Goal: Information Seeking & Learning: Learn about a topic

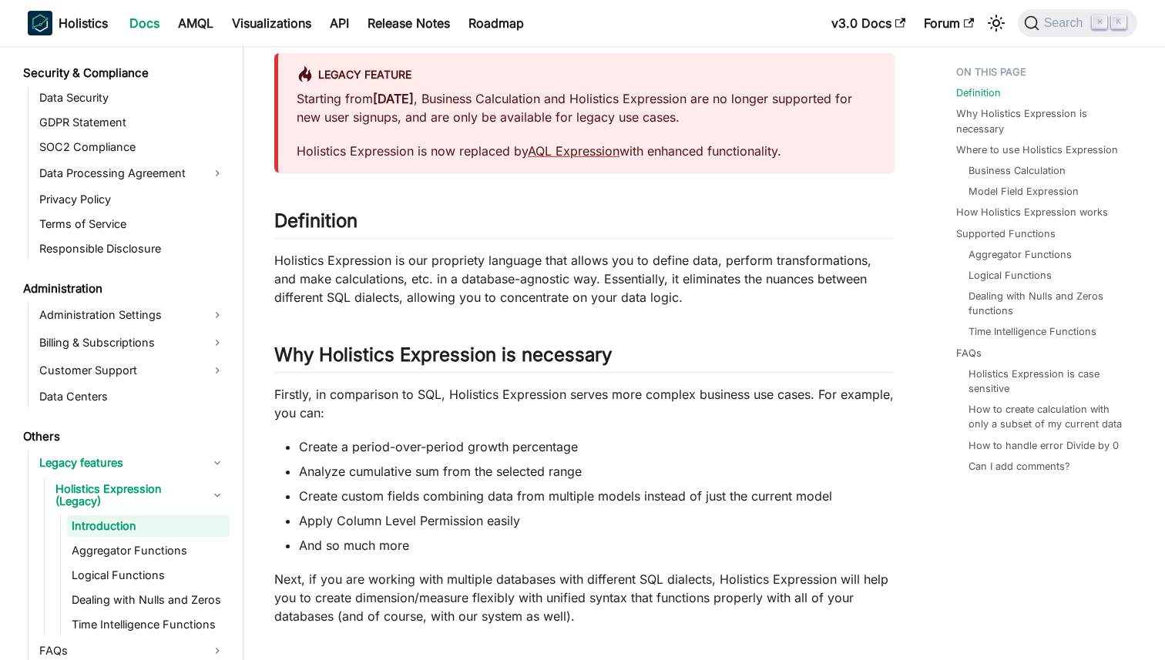
scroll to position [137, 0]
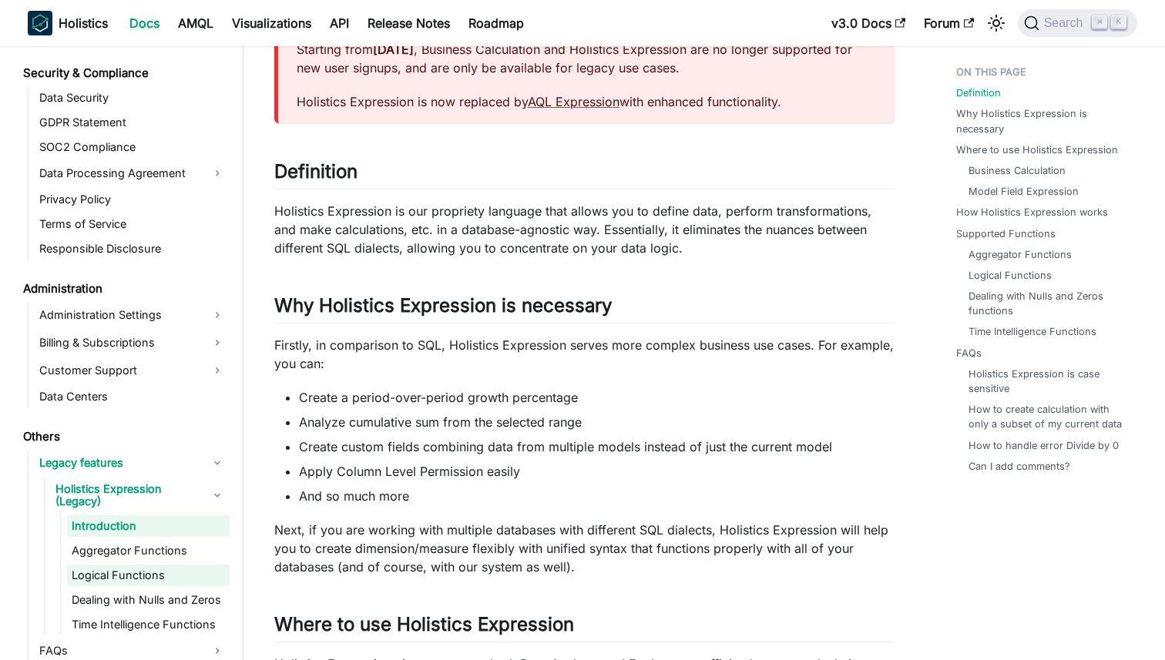
click at [133, 567] on link "Logical Functions" at bounding box center [148, 576] width 163 height 22
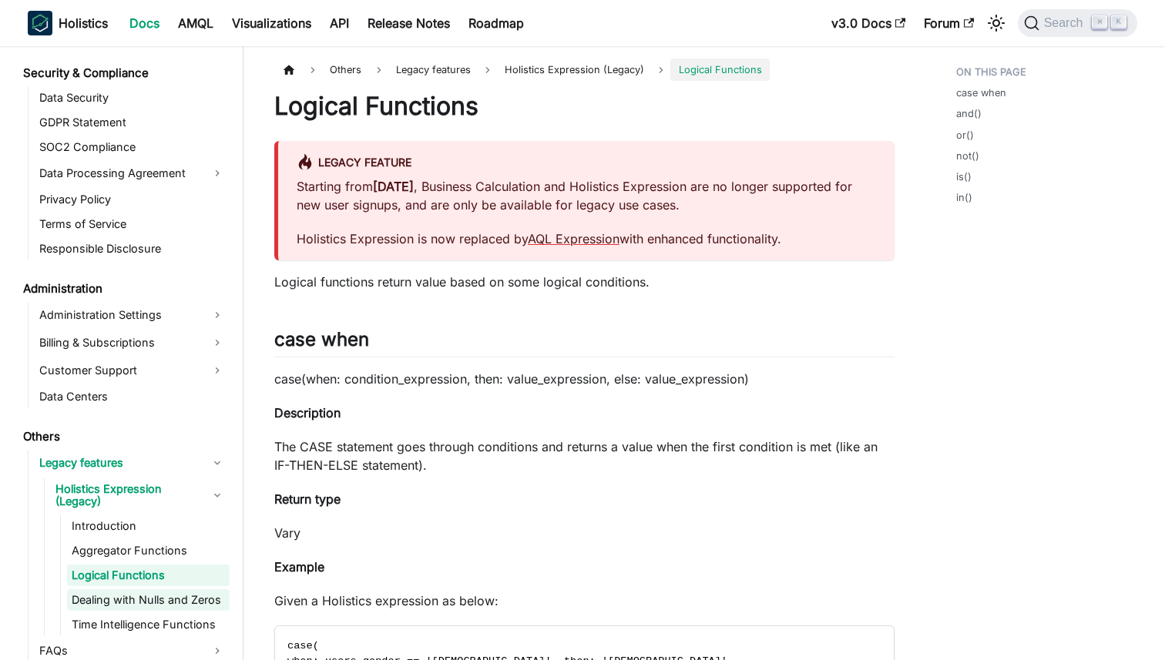
click at [139, 593] on link "Dealing with Nulls and Zeros" at bounding box center [148, 601] width 163 height 22
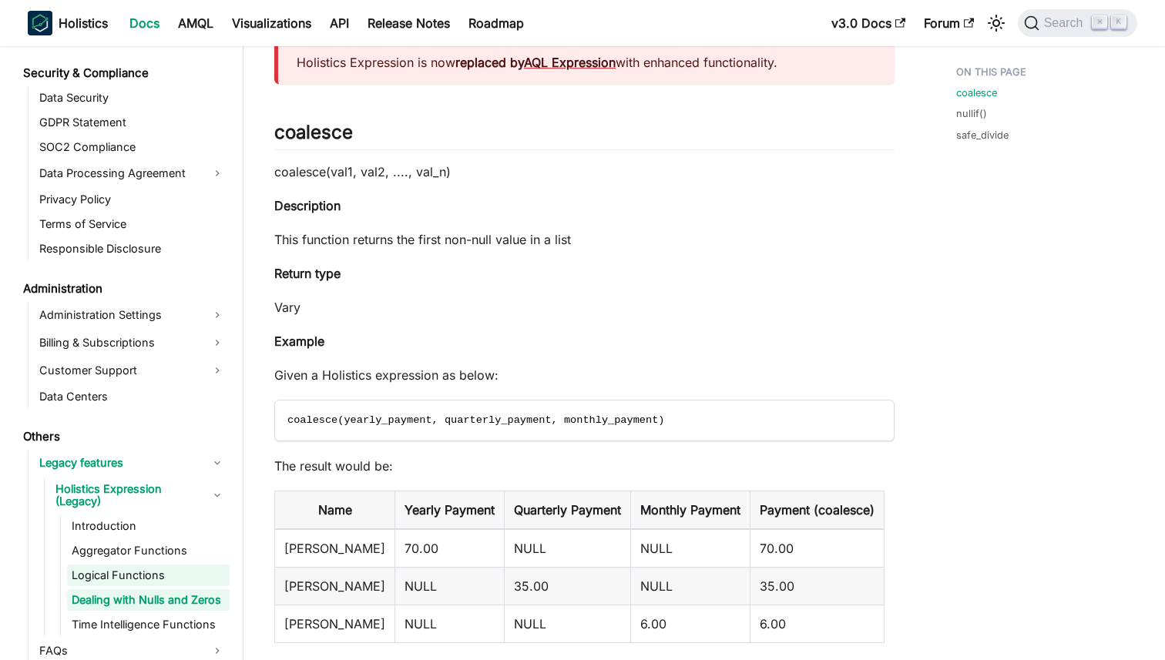
scroll to position [186, 0]
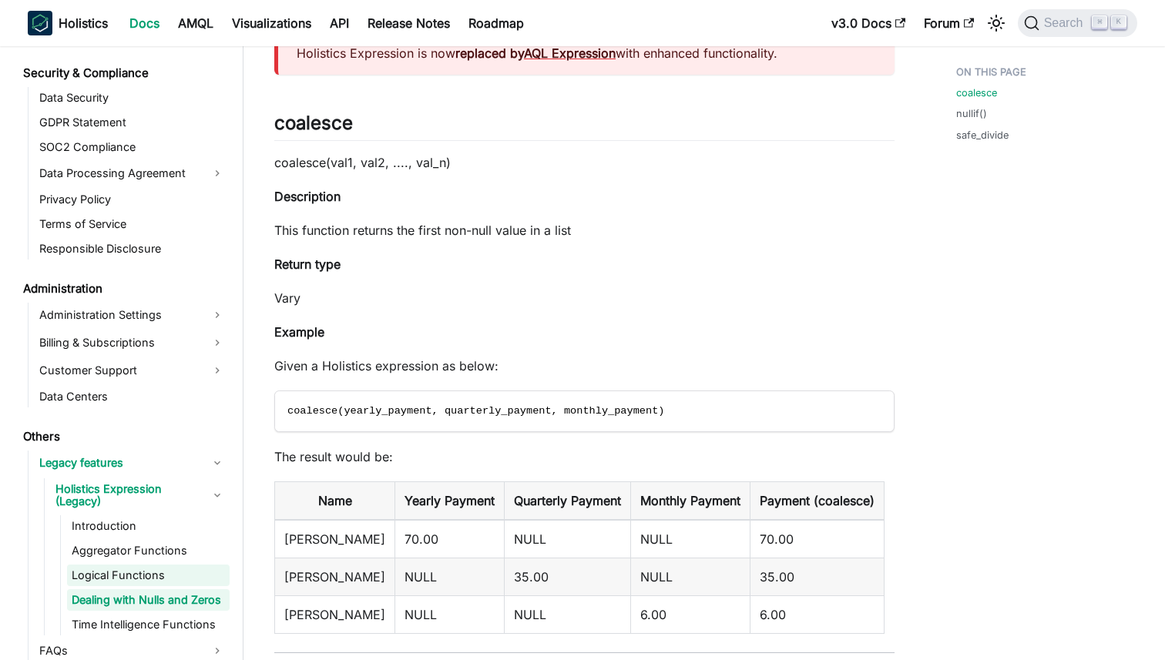
click at [137, 565] on link "Logical Functions" at bounding box center [148, 576] width 163 height 22
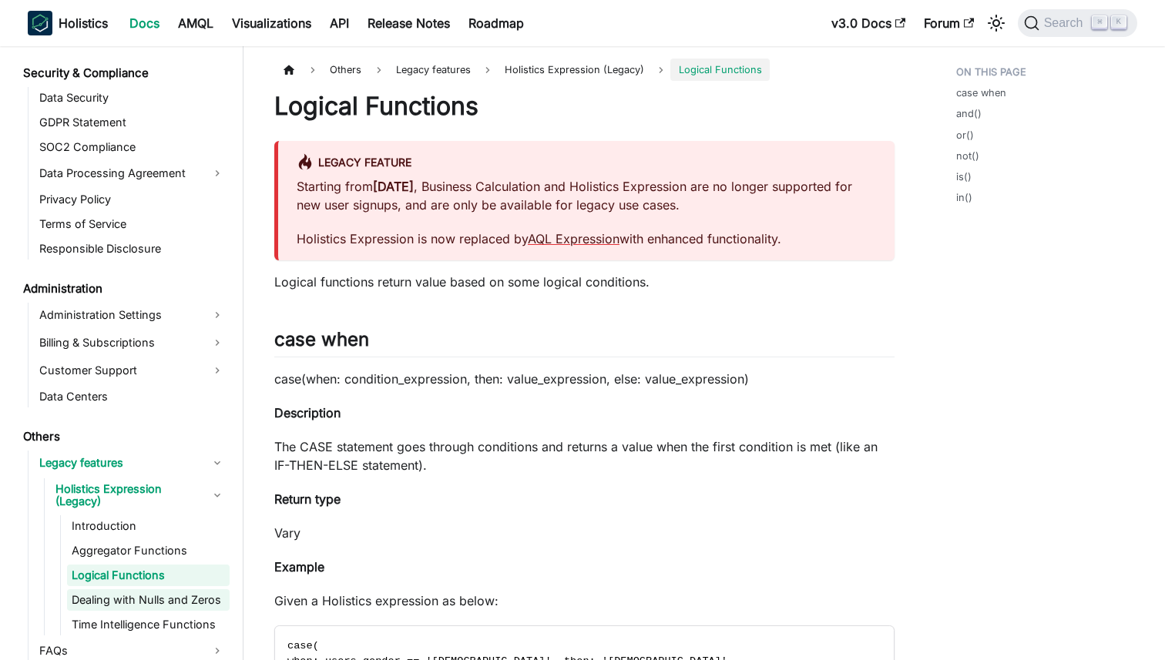
click at [138, 590] on link "Dealing with Nulls and Zeros" at bounding box center [148, 601] width 163 height 22
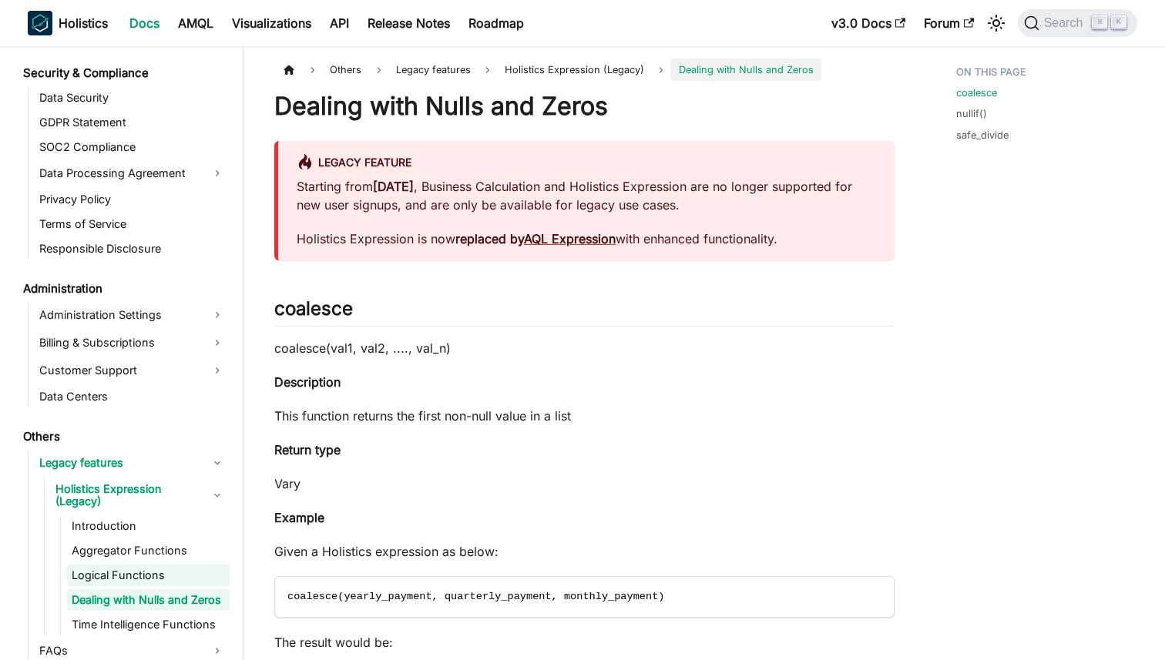
click at [138, 565] on link "Logical Functions" at bounding box center [148, 576] width 163 height 22
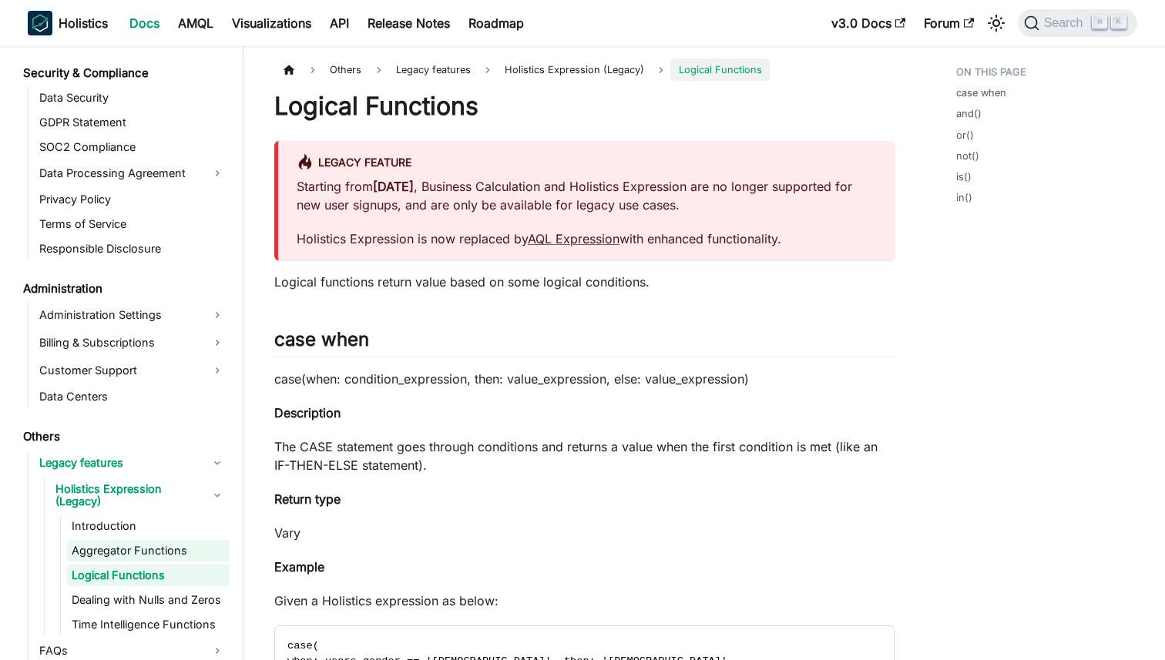
click at [136, 540] on link "Aggregator Functions" at bounding box center [148, 551] width 163 height 22
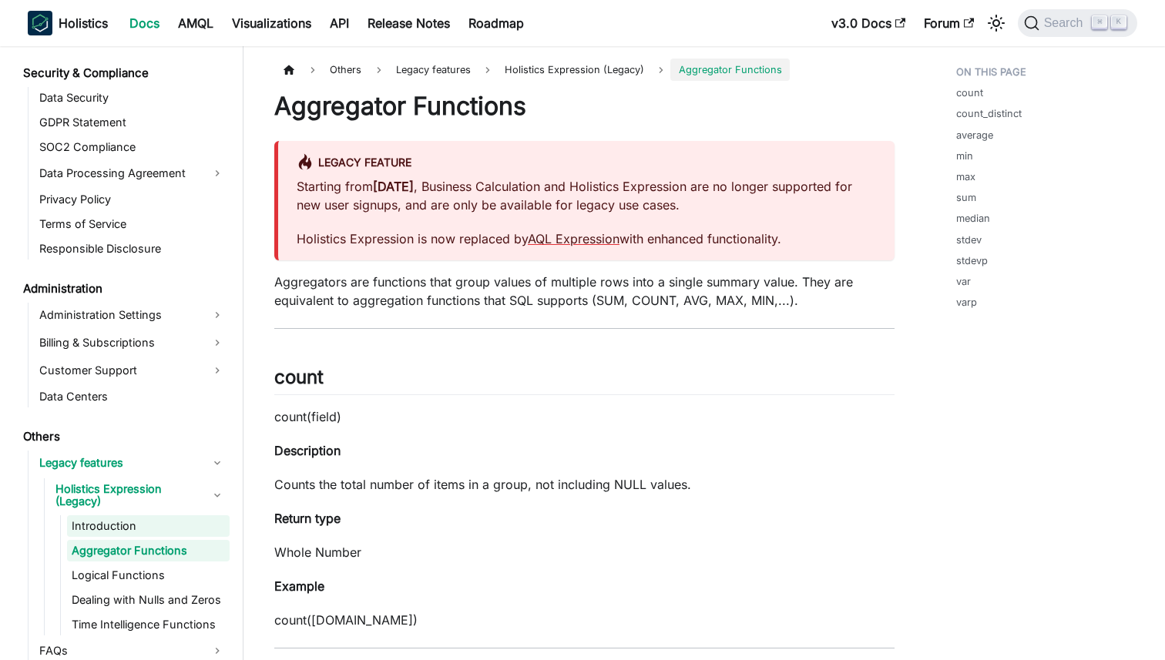
click at [129, 522] on link "Introduction" at bounding box center [148, 527] width 163 height 22
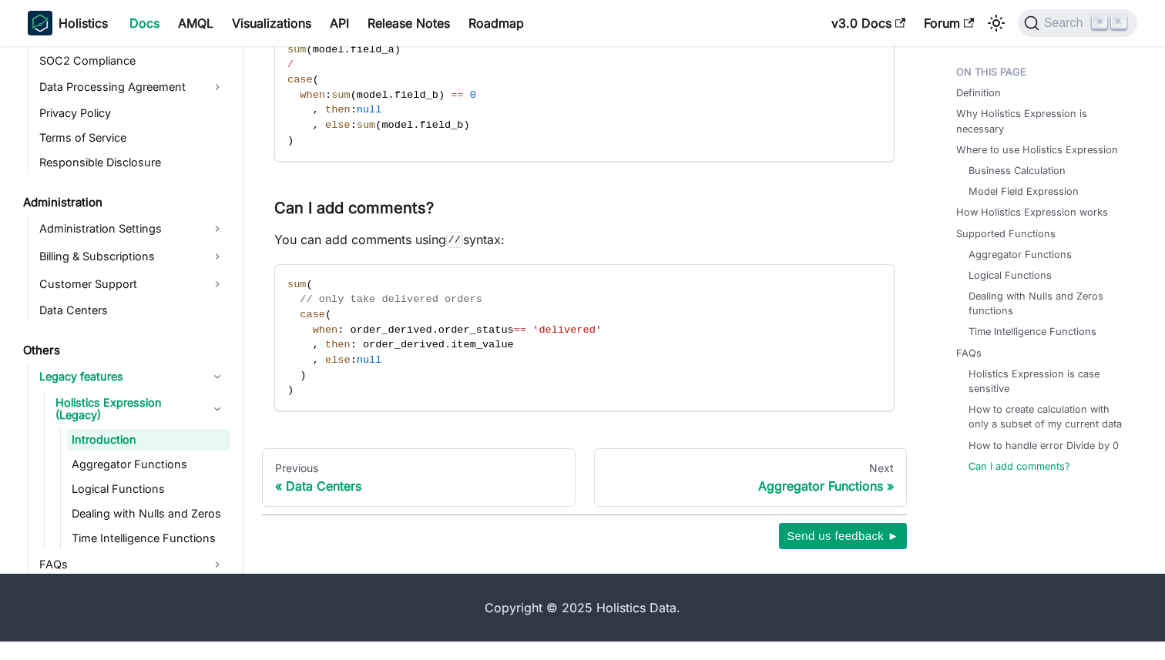
scroll to position [4910, 0]
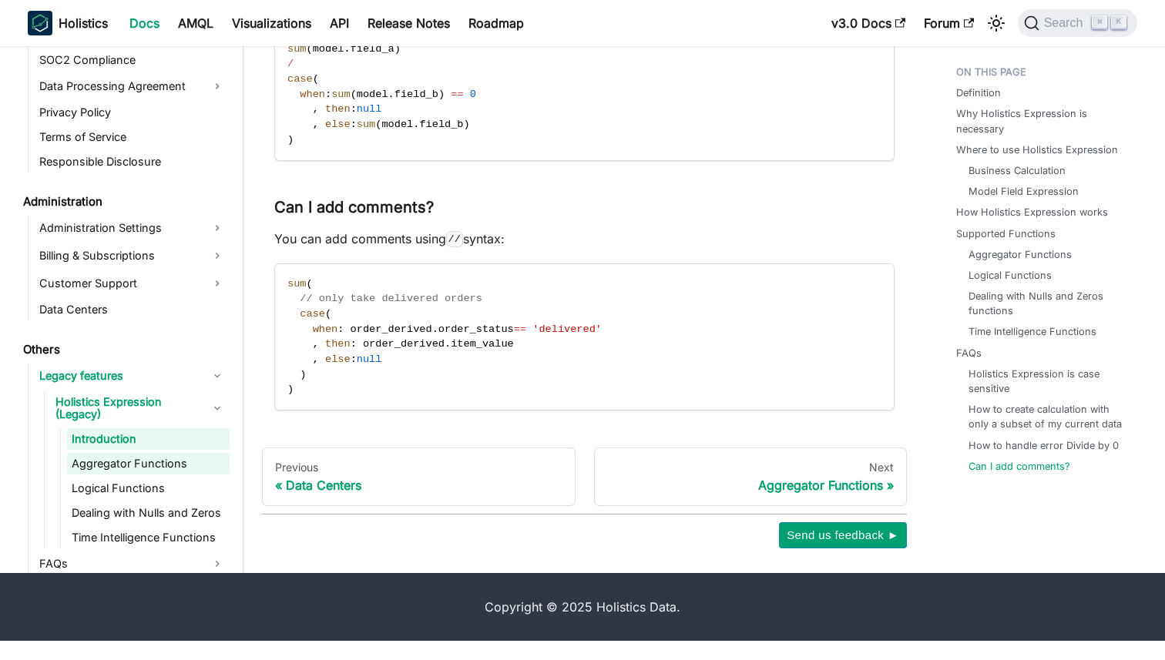
click at [160, 472] on link "Aggregator Functions" at bounding box center [148, 464] width 163 height 22
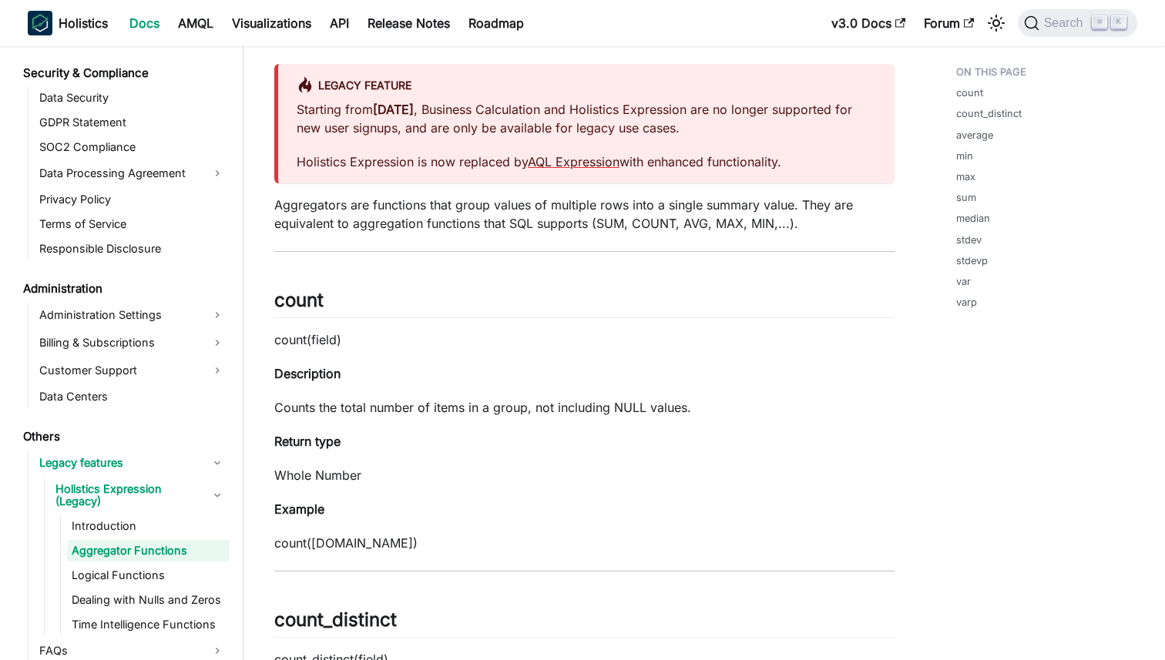
scroll to position [80, 0]
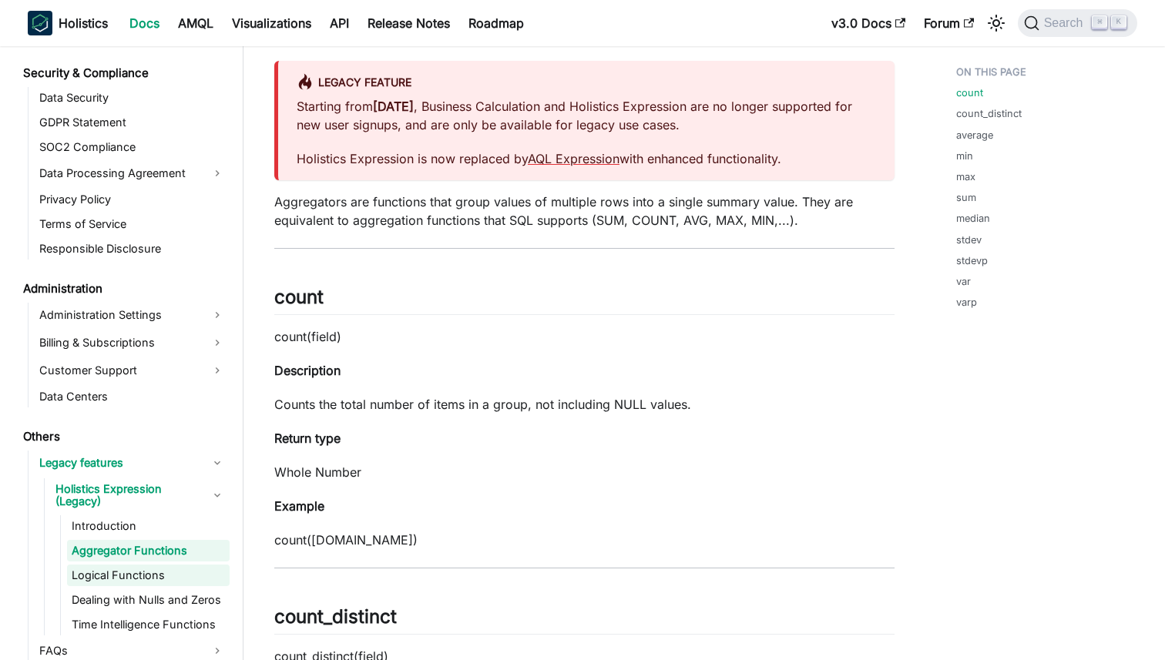
click at [136, 566] on link "Logical Functions" at bounding box center [148, 576] width 163 height 22
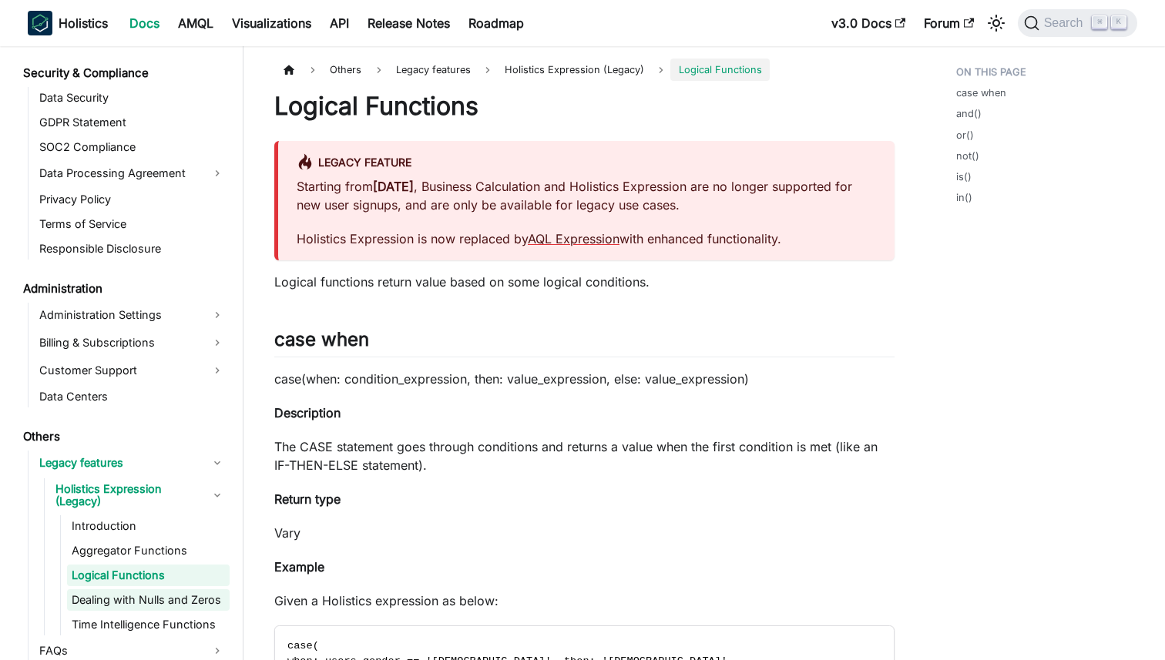
click at [137, 593] on link "Dealing with Nulls and Zeros" at bounding box center [148, 601] width 163 height 22
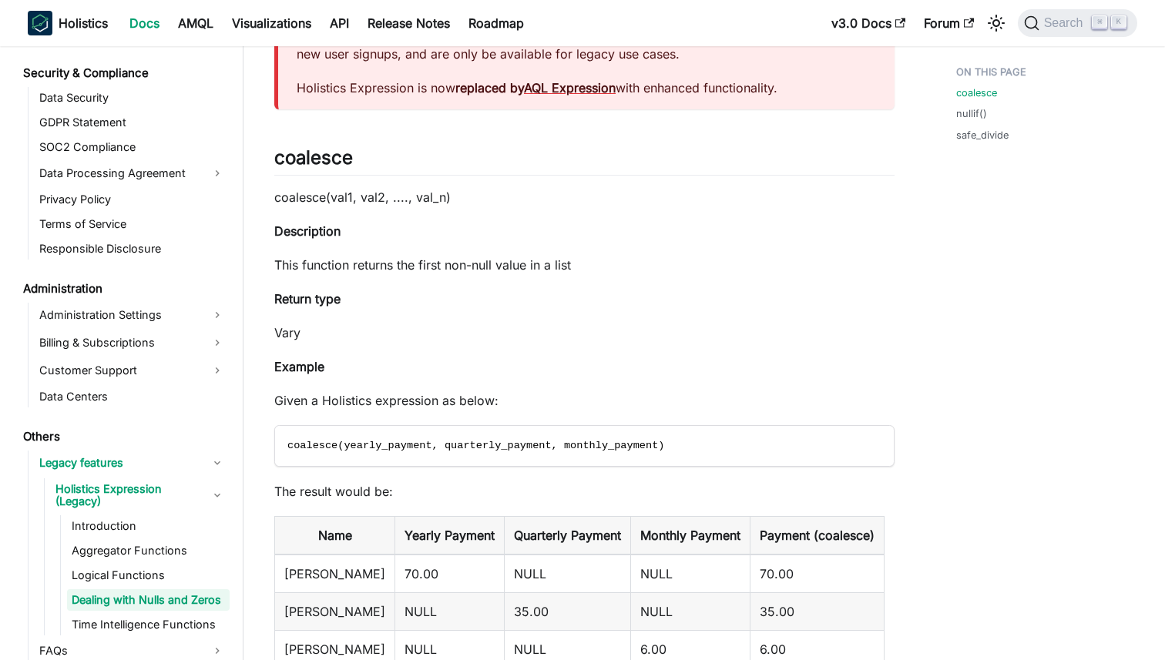
scroll to position [183, 0]
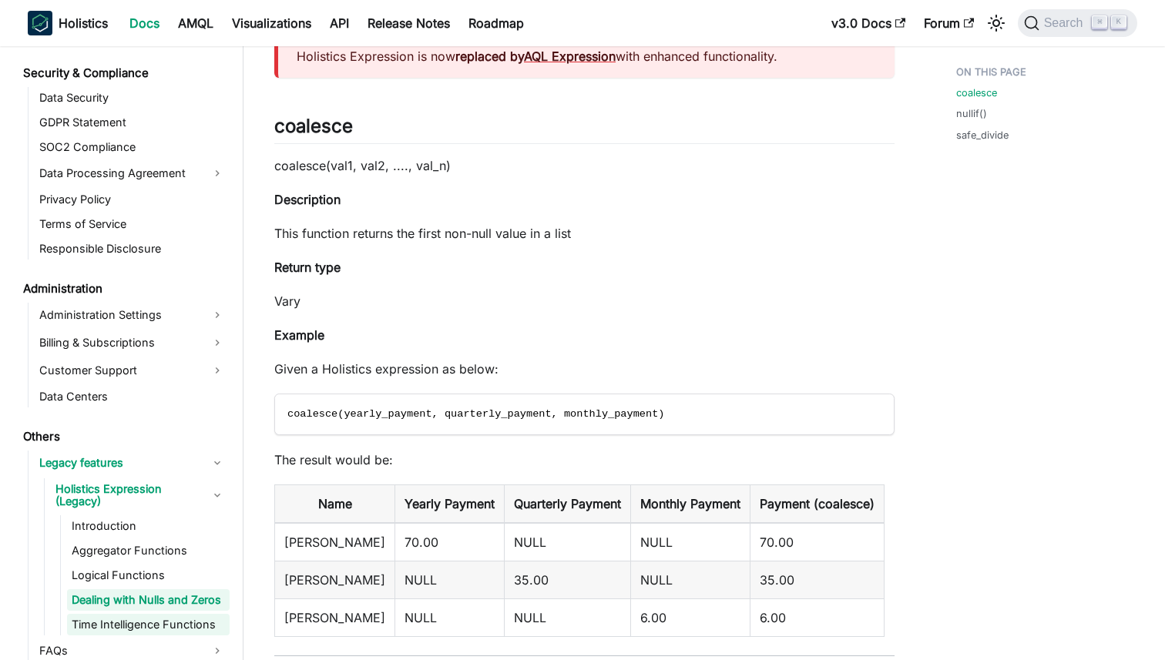
click at [130, 614] on link "Time Intelligence Functions" at bounding box center [148, 625] width 163 height 22
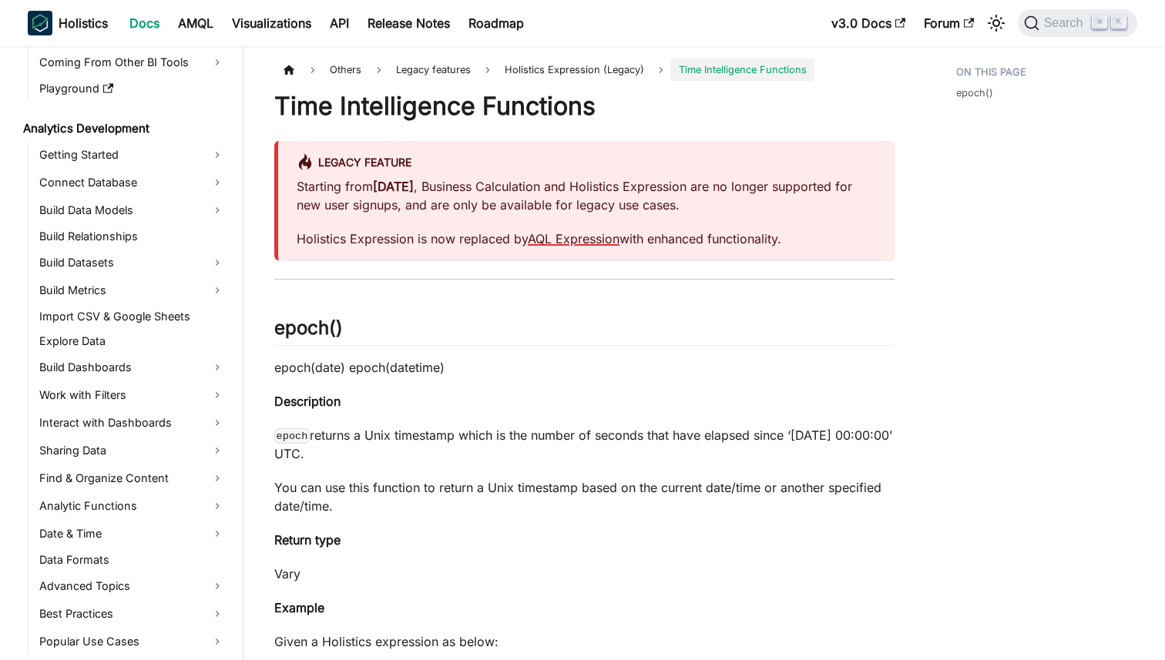
click at [566, 244] on link "AQL Expression" at bounding box center [574, 238] width 92 height 15
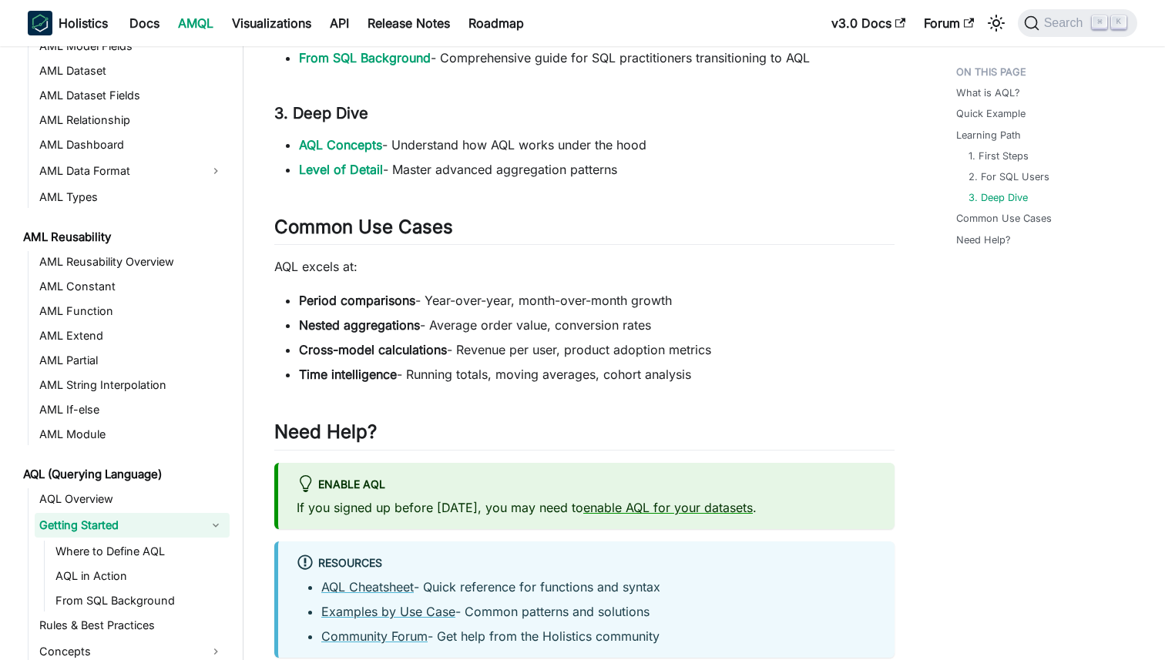
scroll to position [1148, 0]
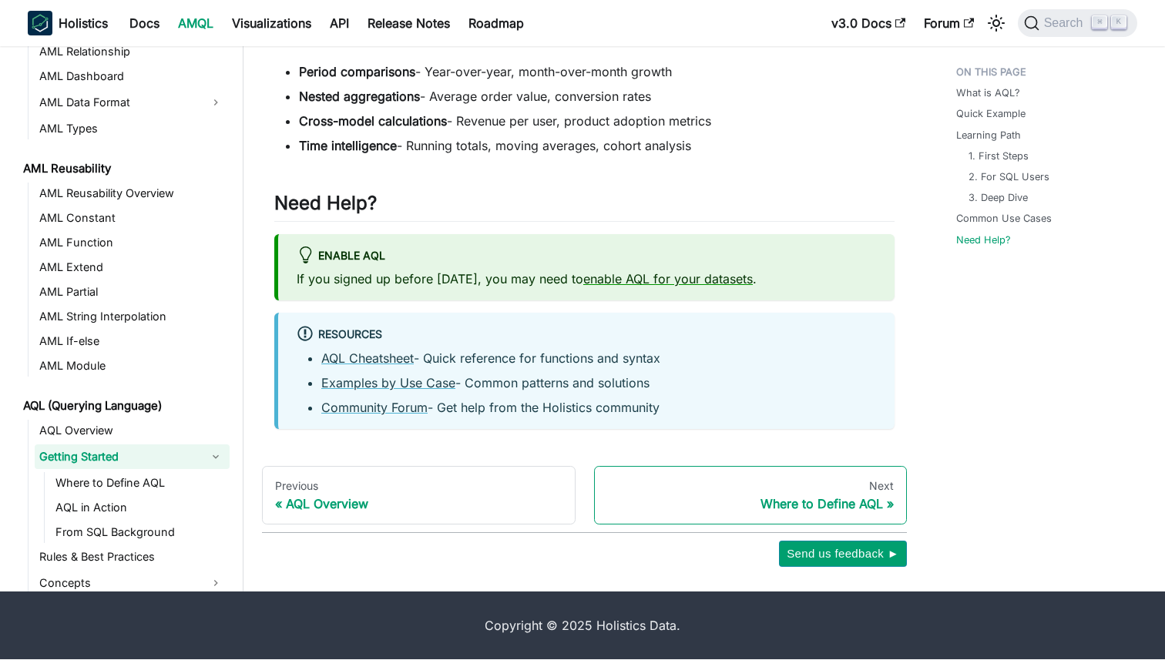
click at [785, 504] on div "Where to Define AQL" at bounding box center [750, 503] width 287 height 15
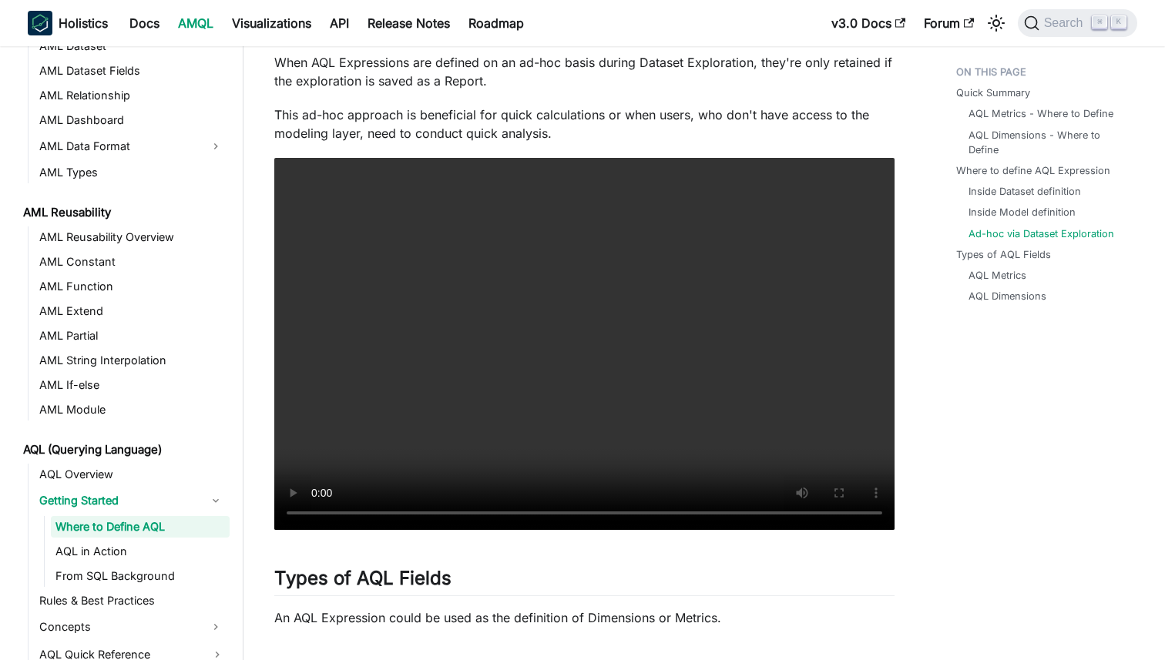
scroll to position [2245, 0]
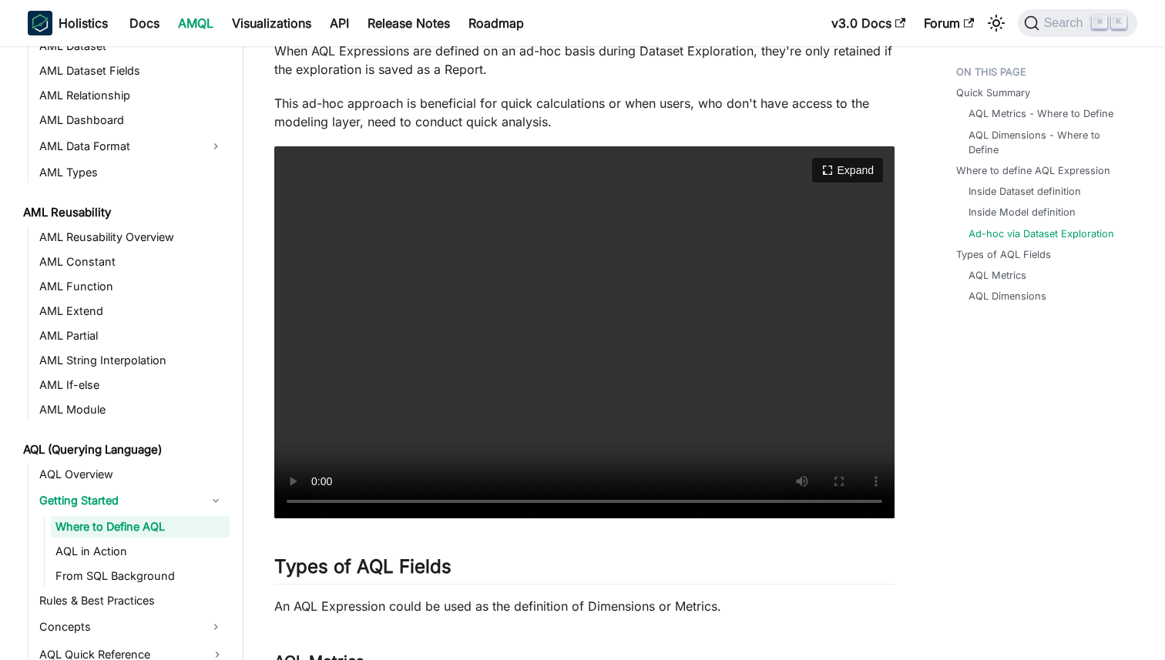
click at [509, 417] on video "Your browser does not support embedding video, but you can download it ." at bounding box center [584, 332] width 620 height 372
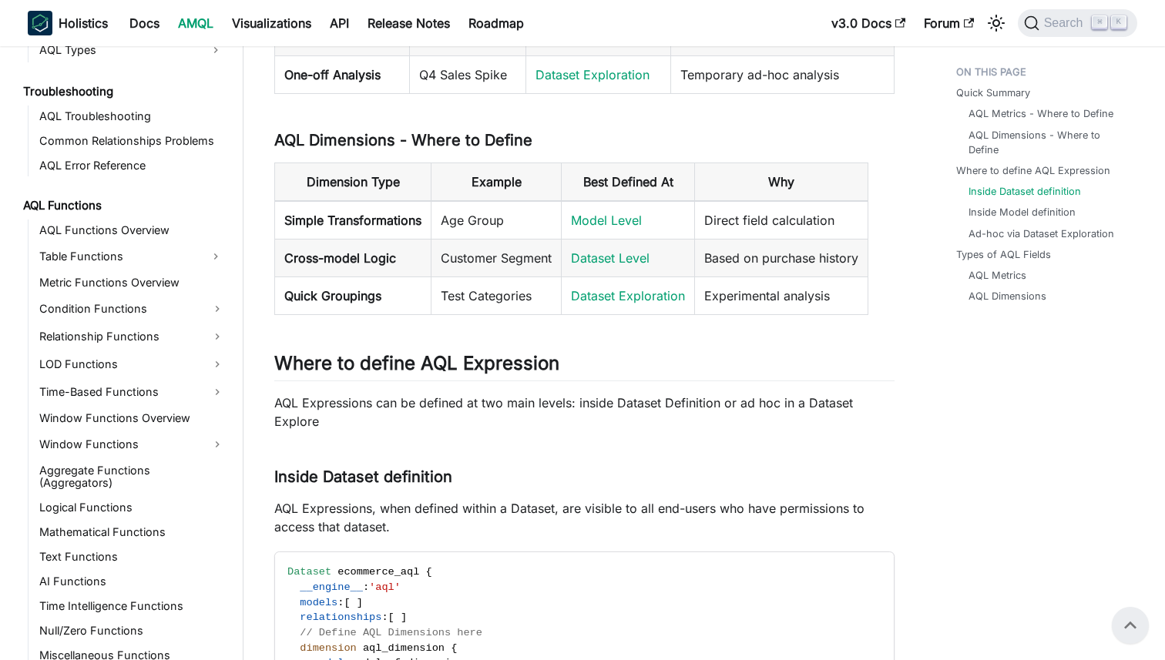
scroll to position [0, 0]
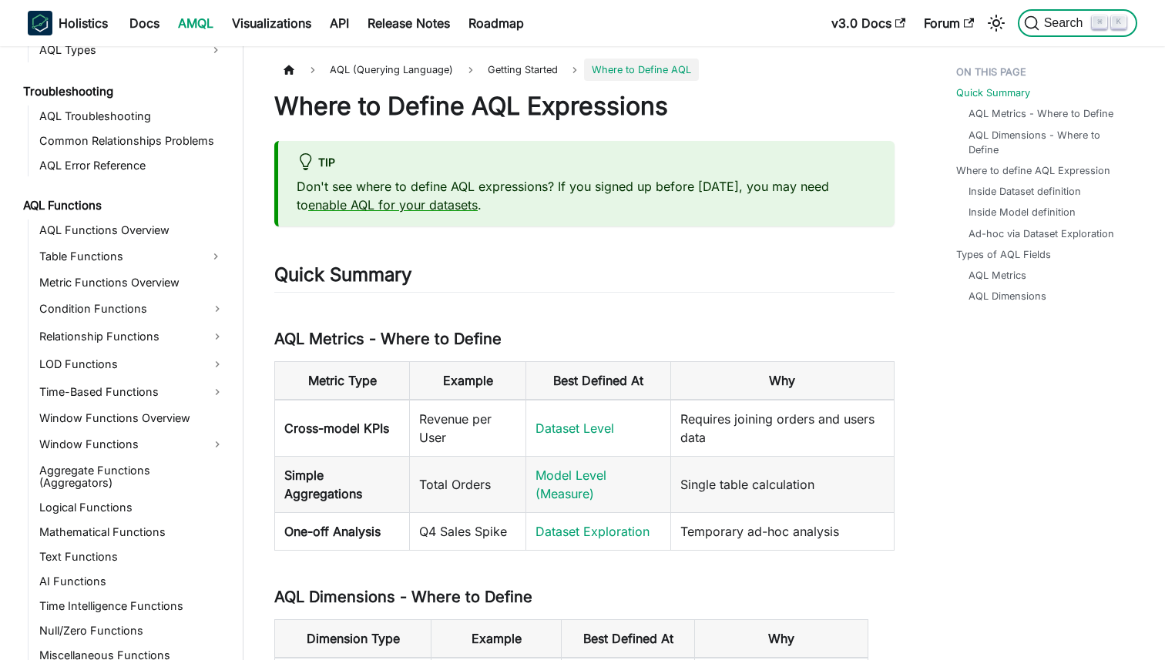
click at [1046, 26] on span "Search" at bounding box center [1066, 23] width 53 height 14
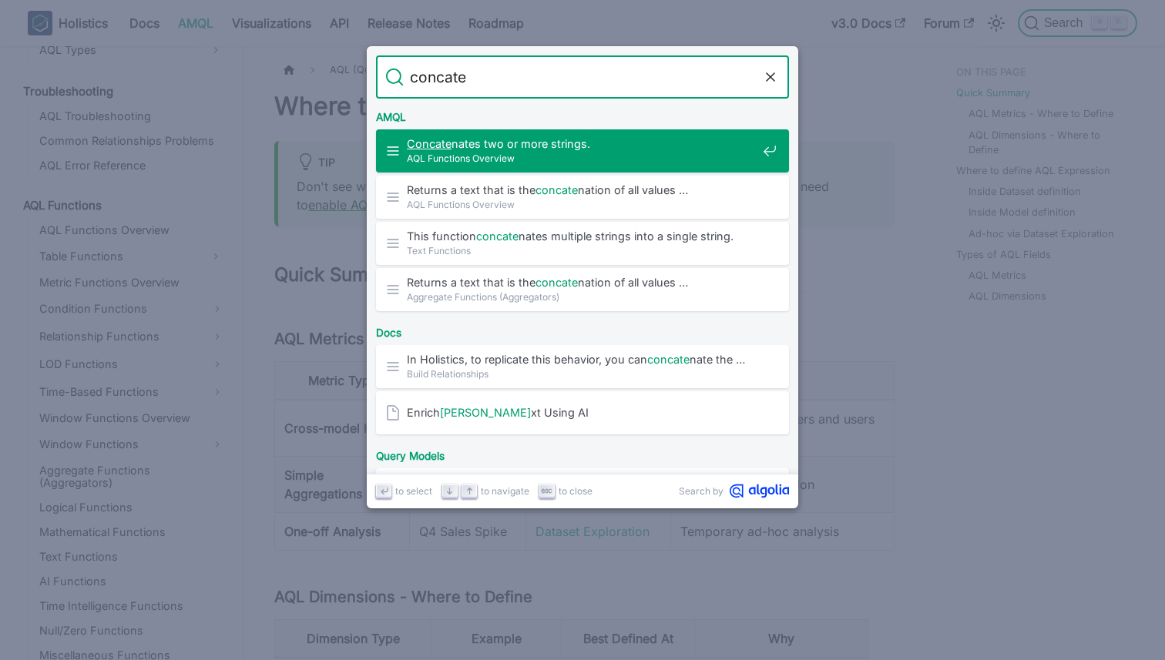
type input "concaten"
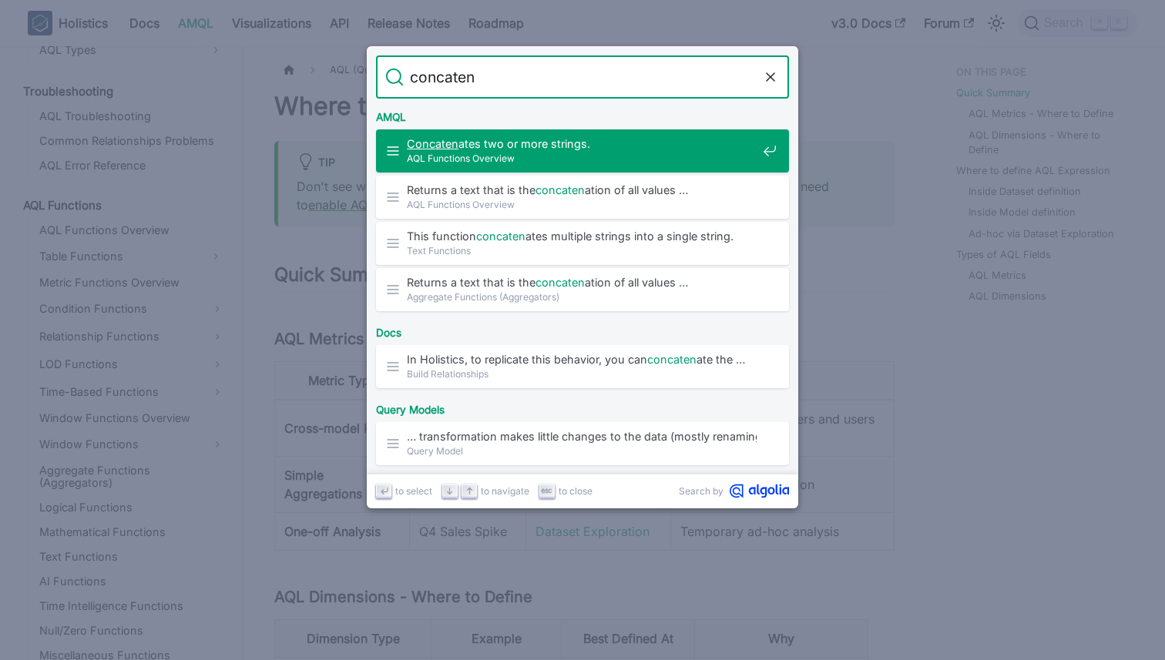
click at [615, 153] on span "AQL Functions Overview" at bounding box center [582, 158] width 350 height 15
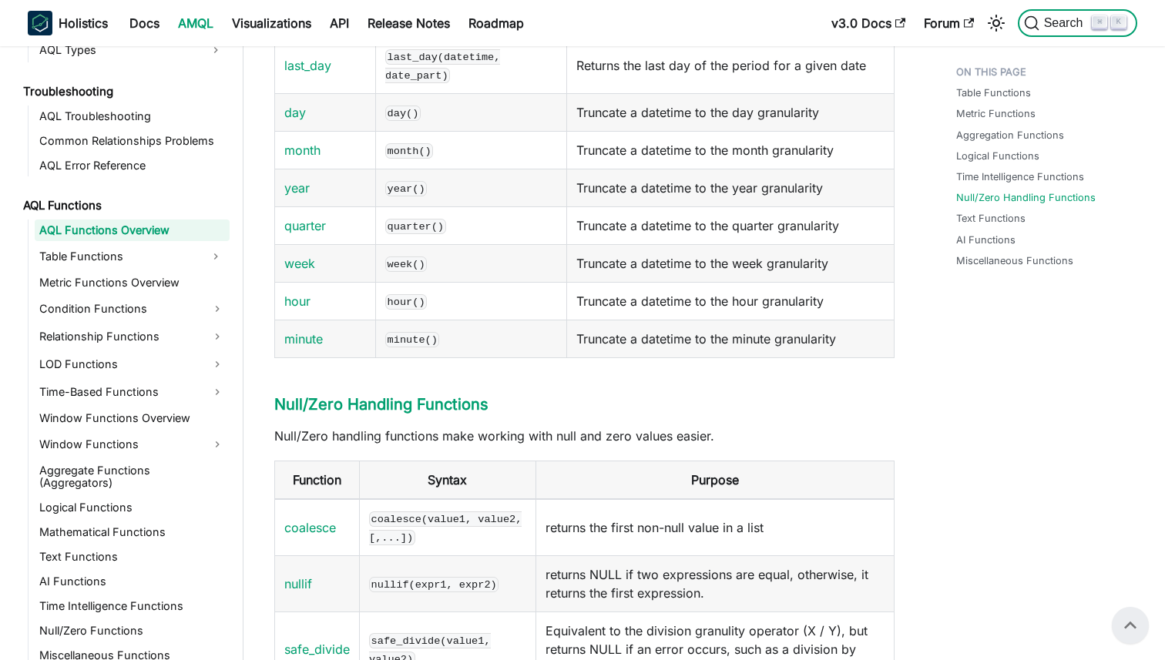
scroll to position [3887, 0]
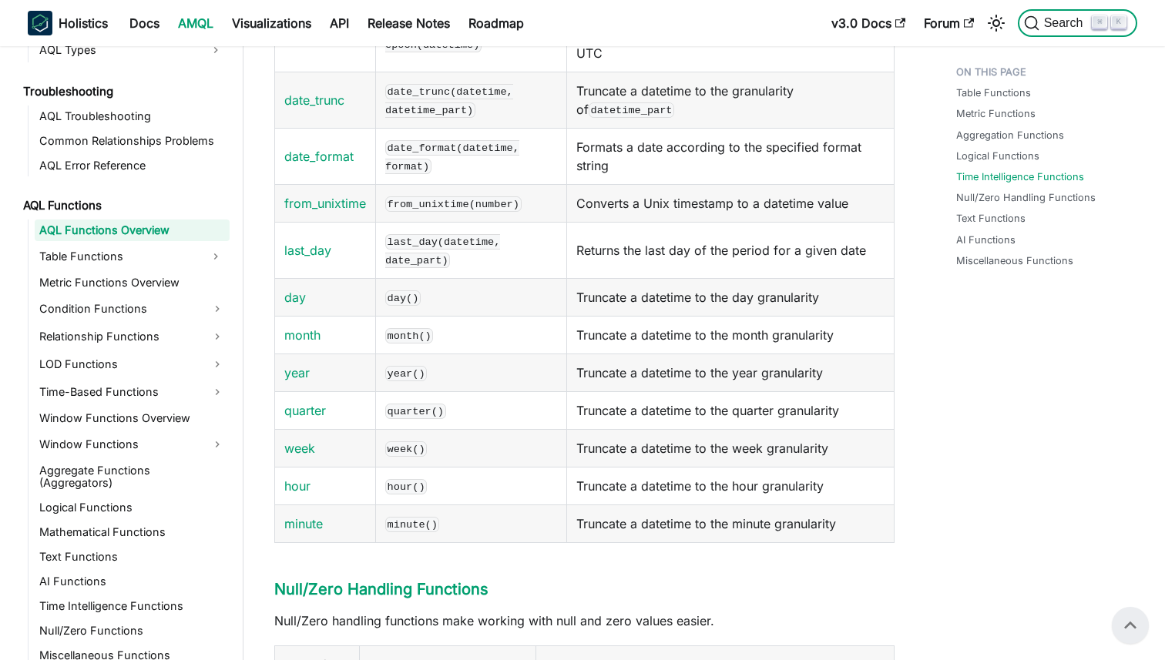
click at [1046, 24] on span "Search" at bounding box center [1066, 23] width 53 height 14
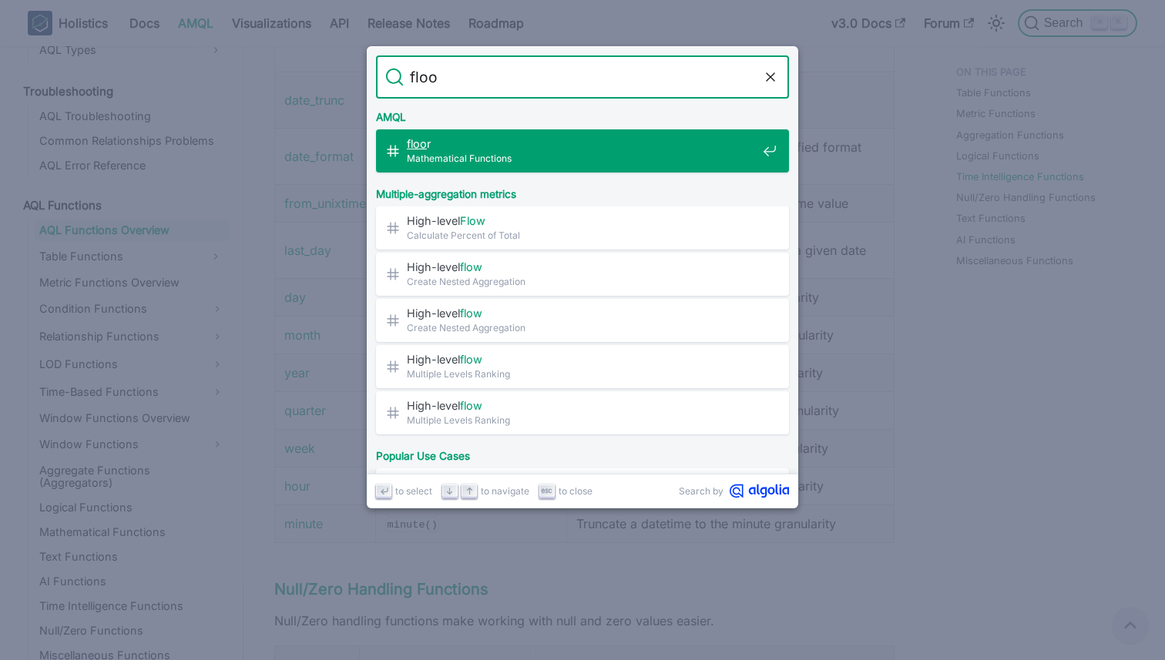
type input "floor"
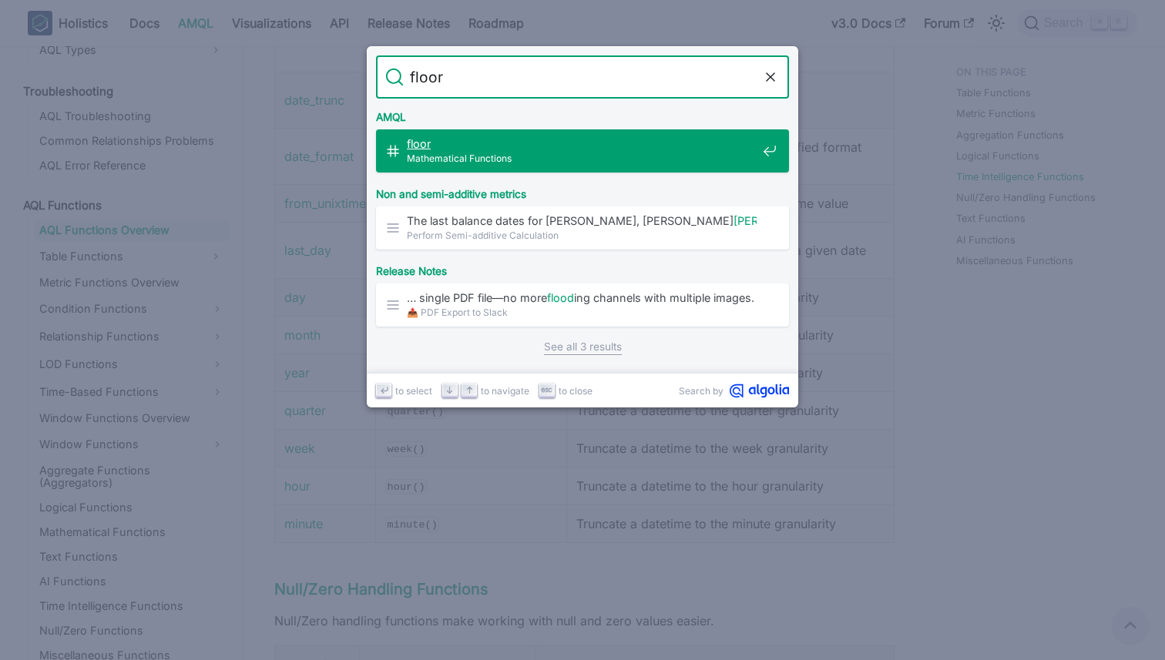
click at [632, 144] on span "floor ​" at bounding box center [582, 143] width 350 height 15
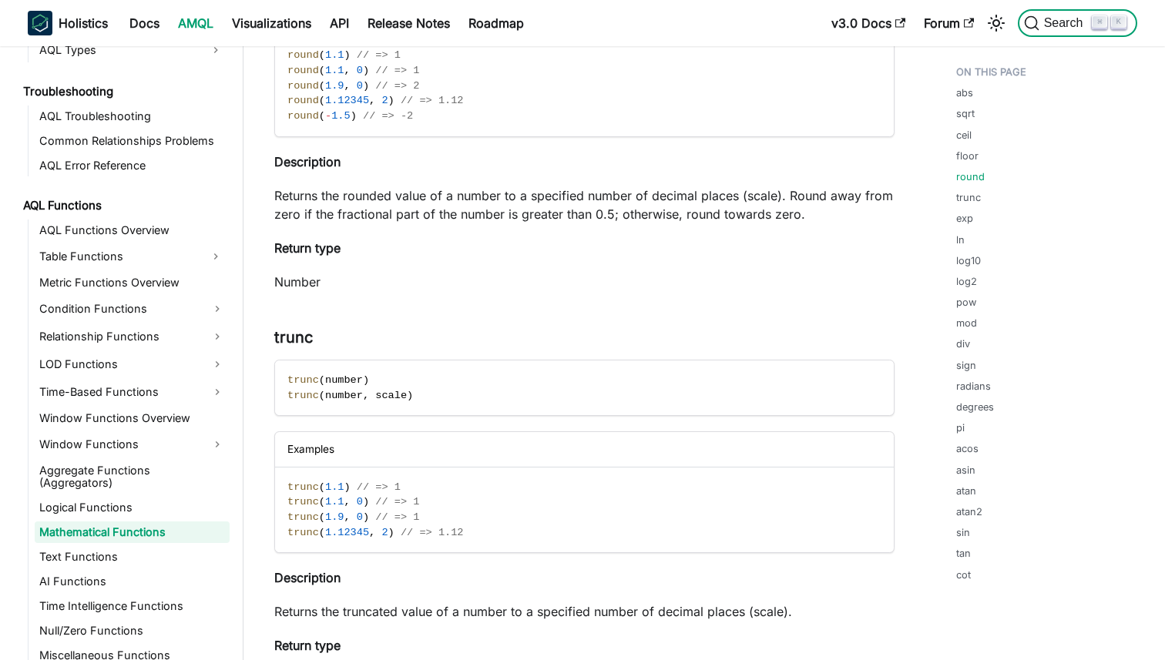
scroll to position [1697, 0]
click at [1054, 25] on span "Search" at bounding box center [1066, 23] width 53 height 14
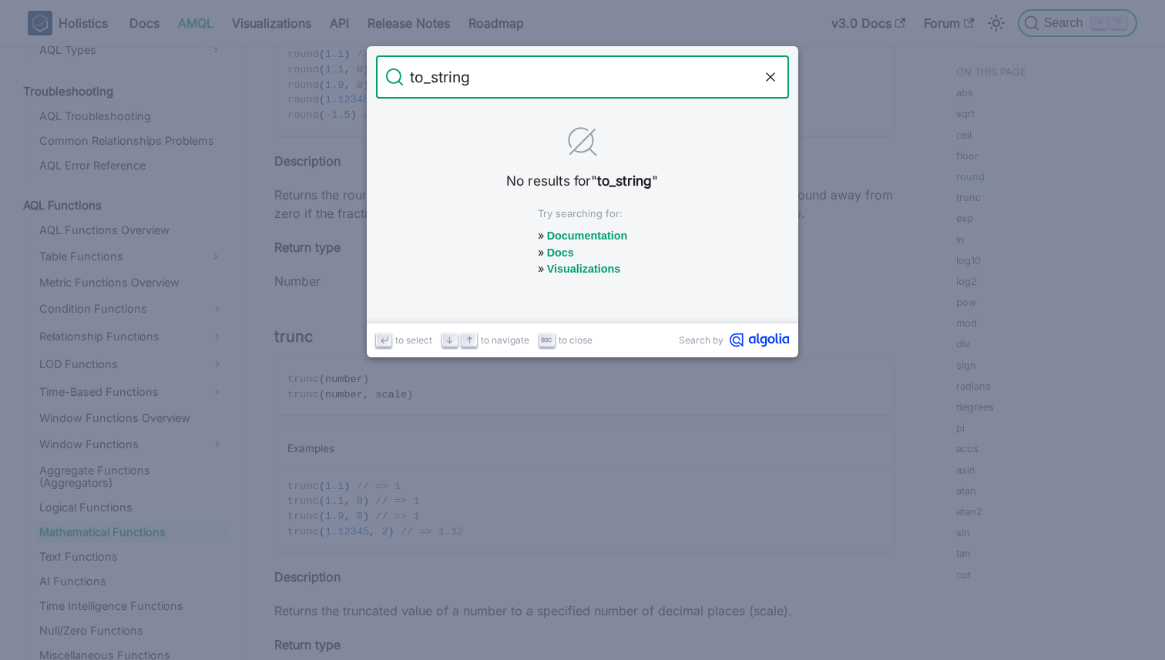
type input "to_string"
drag, startPoint x: 555, startPoint y: 79, endPoint x: 386, endPoint y: 70, distance: 169.0
click at [386, 70] on form "Search to_string" at bounding box center [582, 76] width 413 height 43
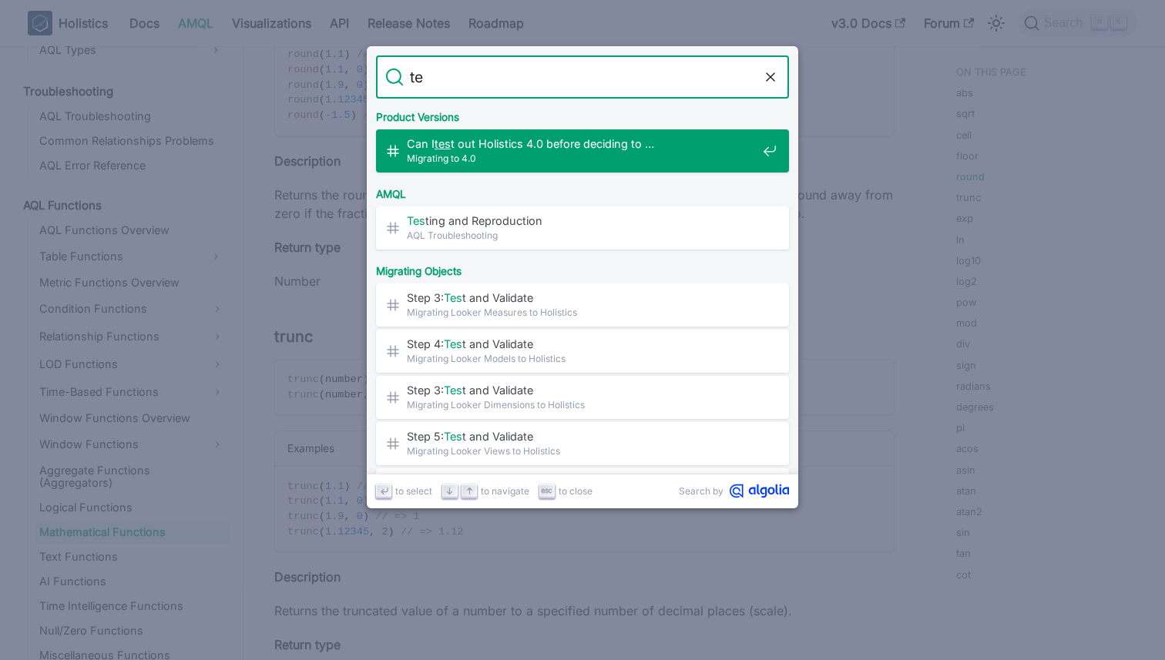
type input "t"
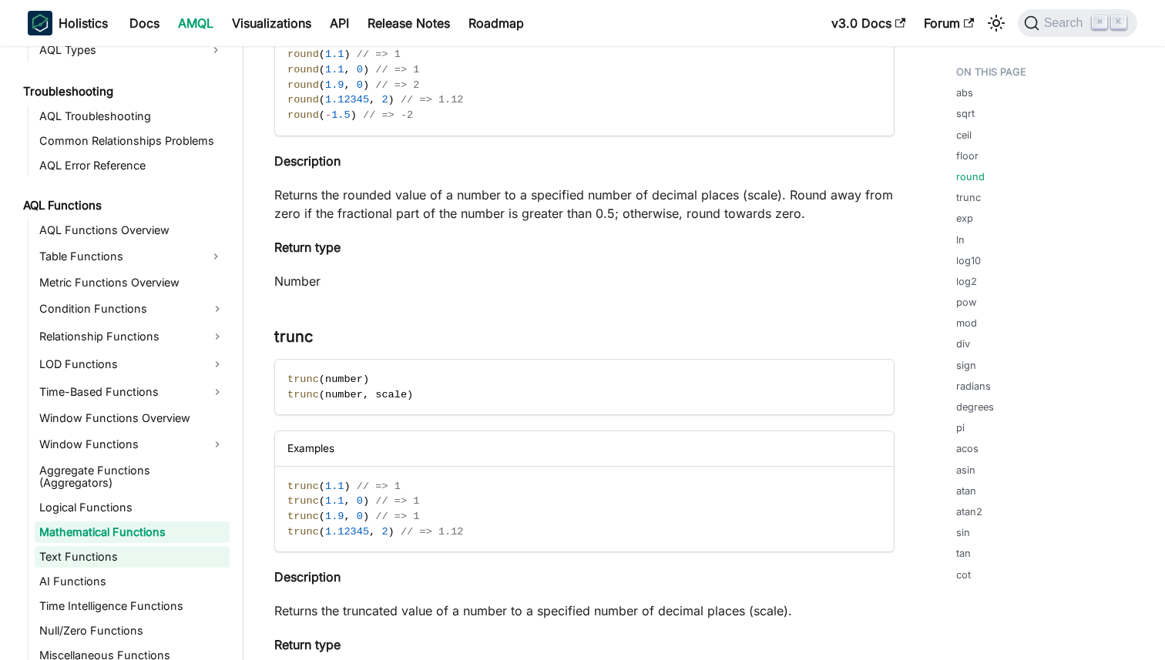
click at [106, 546] on link "Text Functions" at bounding box center [132, 557] width 195 height 22
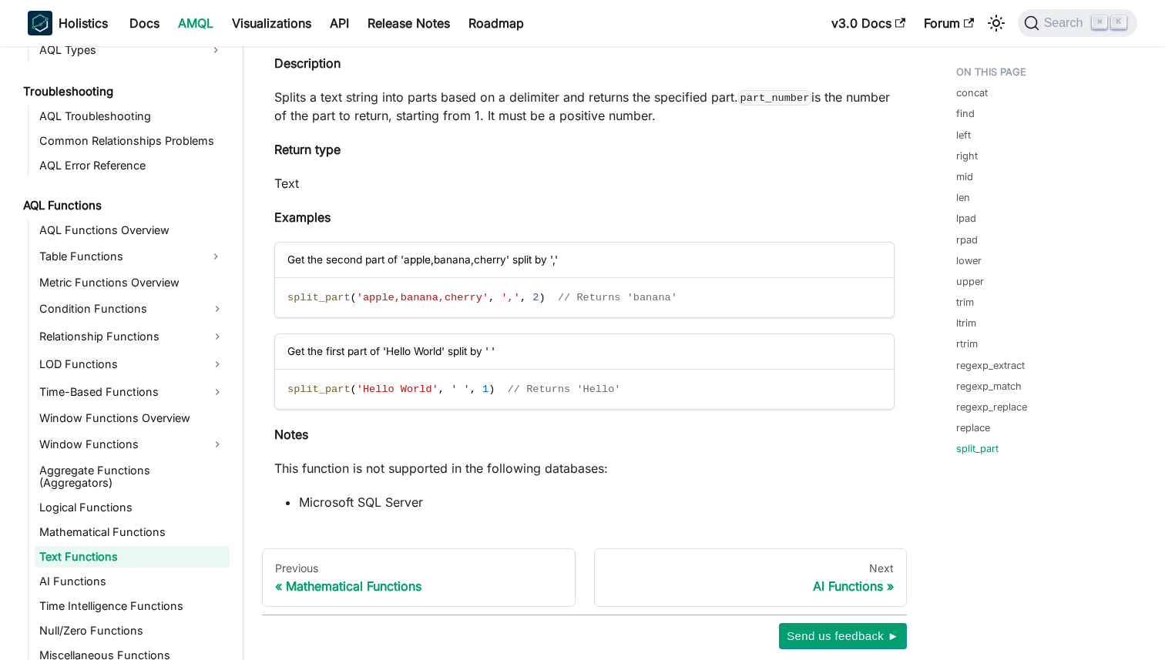
scroll to position [10054, 0]
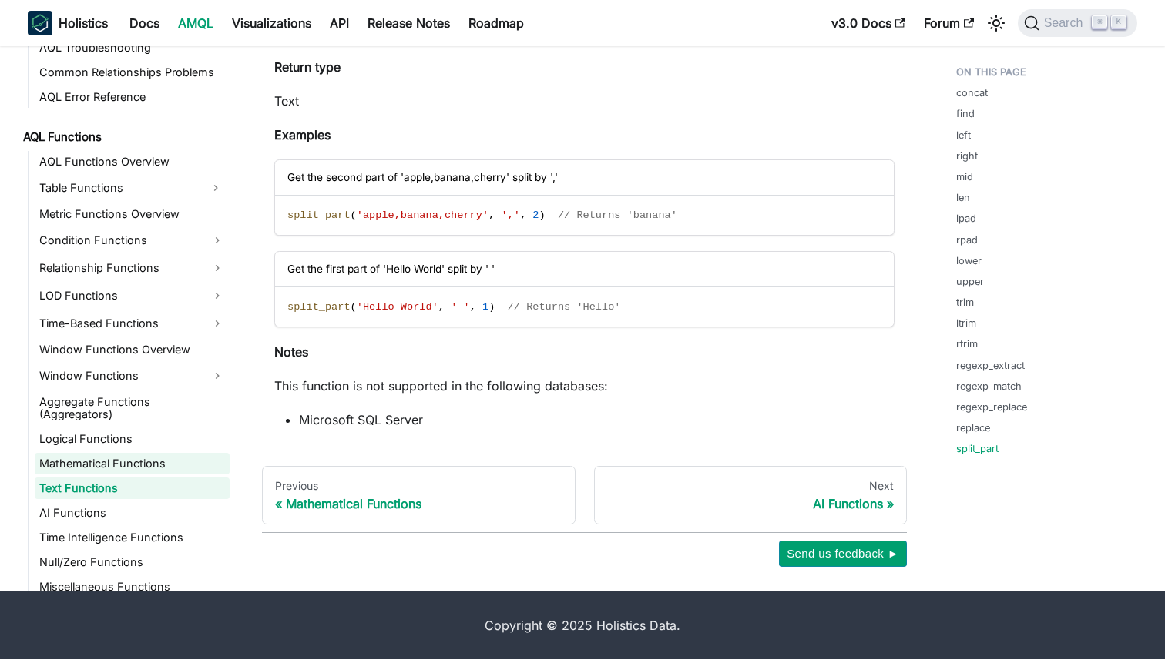
click at [114, 453] on link "Mathematical Functions" at bounding box center [132, 464] width 195 height 22
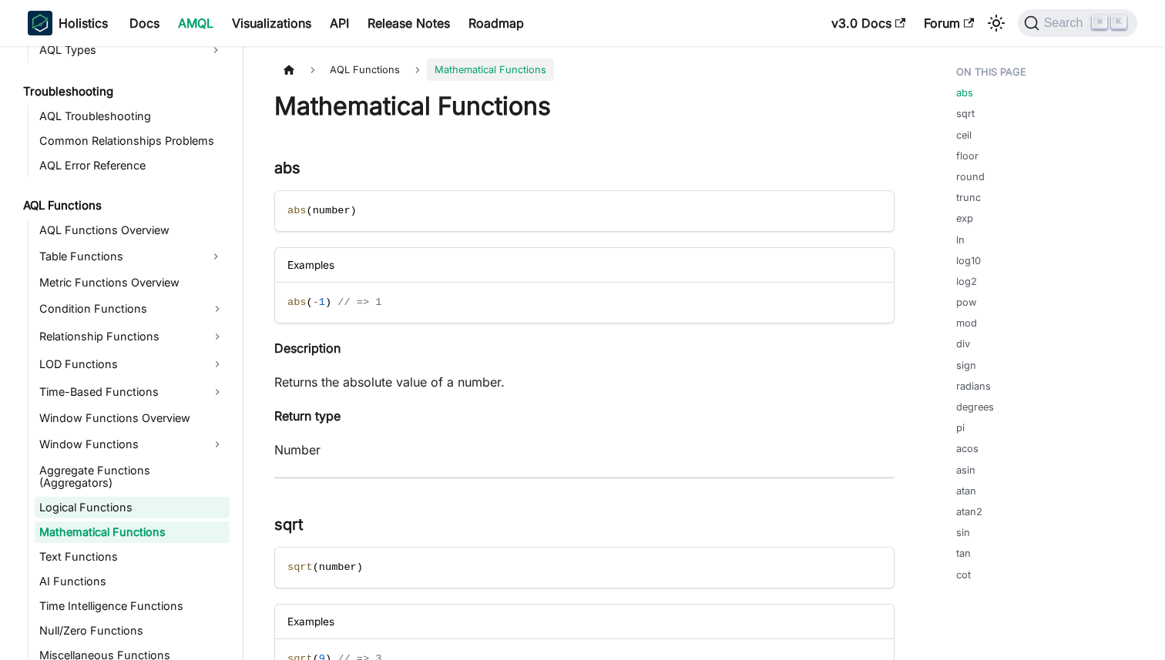
click at [101, 497] on link "Logical Functions" at bounding box center [132, 508] width 195 height 22
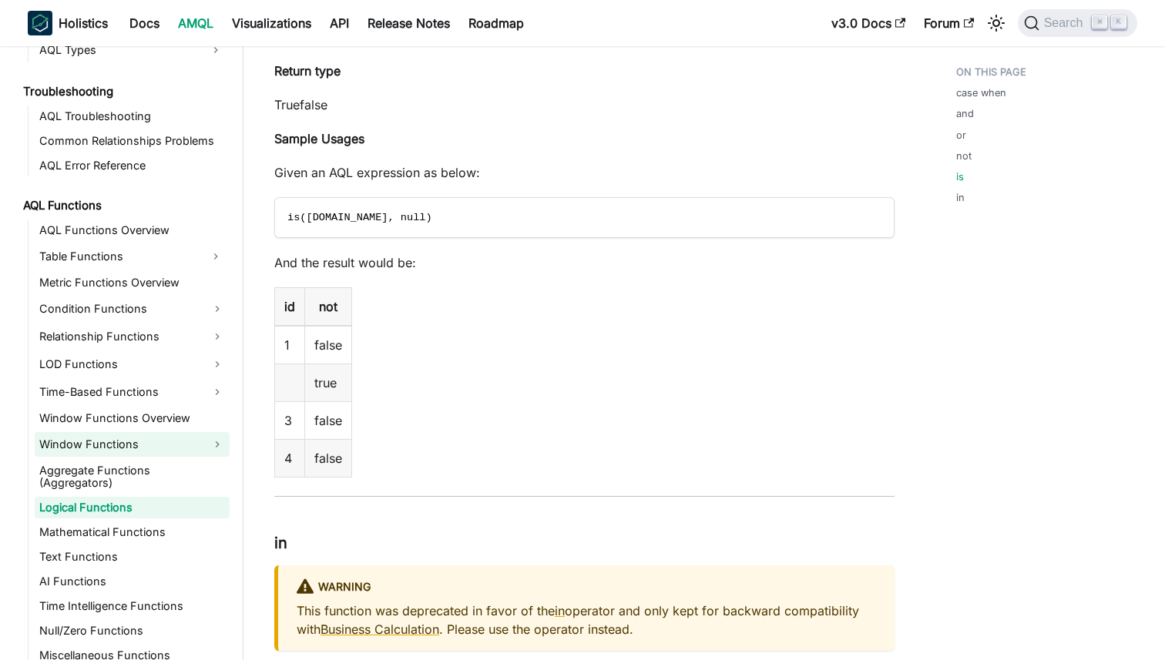
scroll to position [3917, 0]
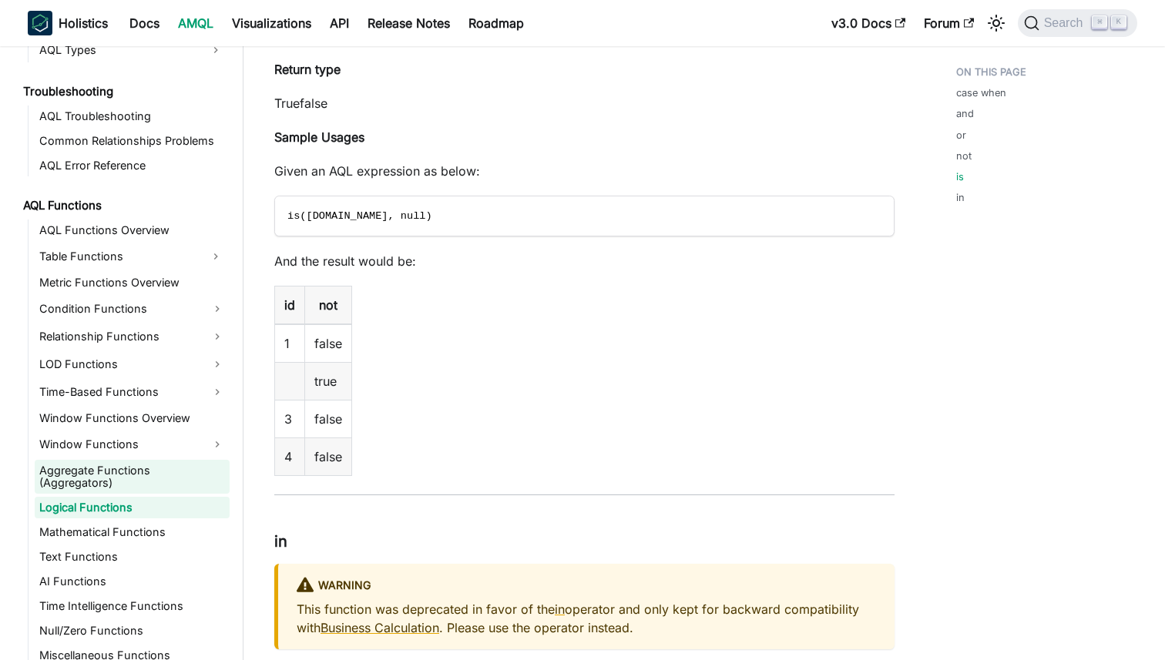
click at [135, 472] on link "Aggregate Functions (Aggregators)" at bounding box center [132, 477] width 195 height 34
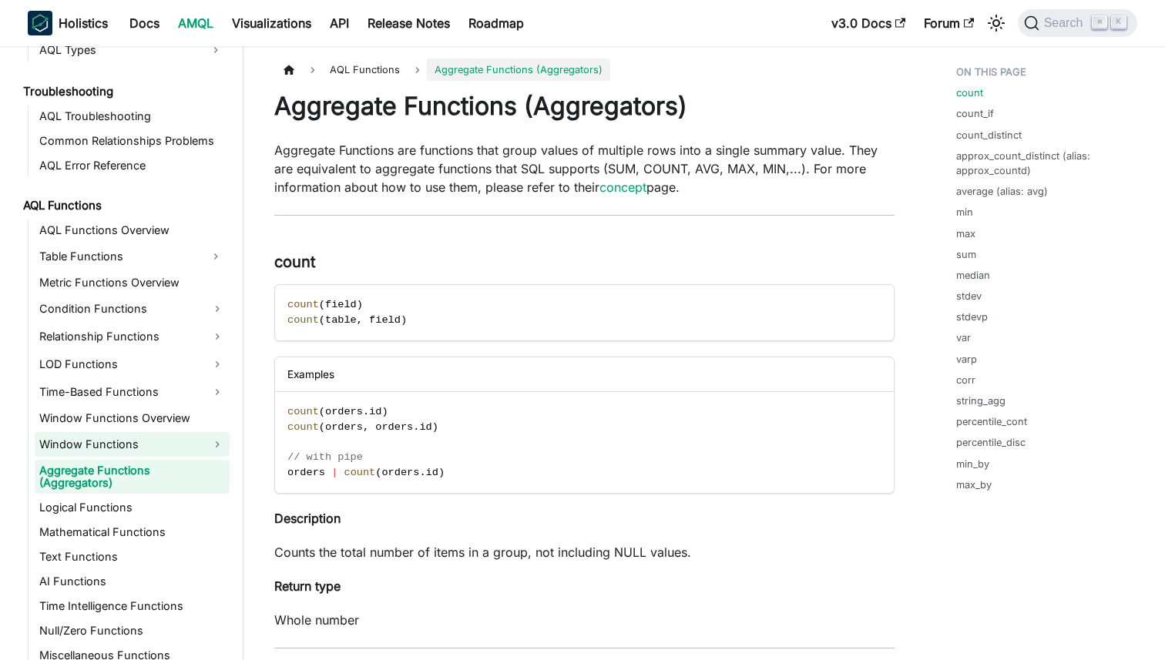
click at [133, 454] on link "Window Functions" at bounding box center [132, 444] width 195 height 25
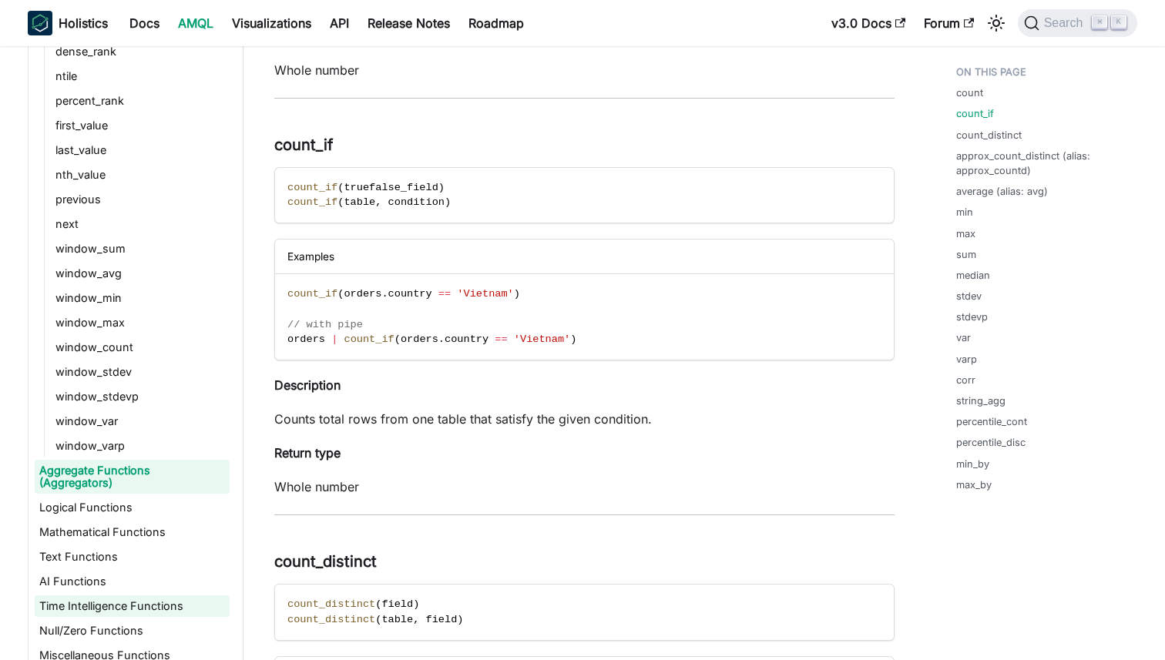
scroll to position [553, 0]
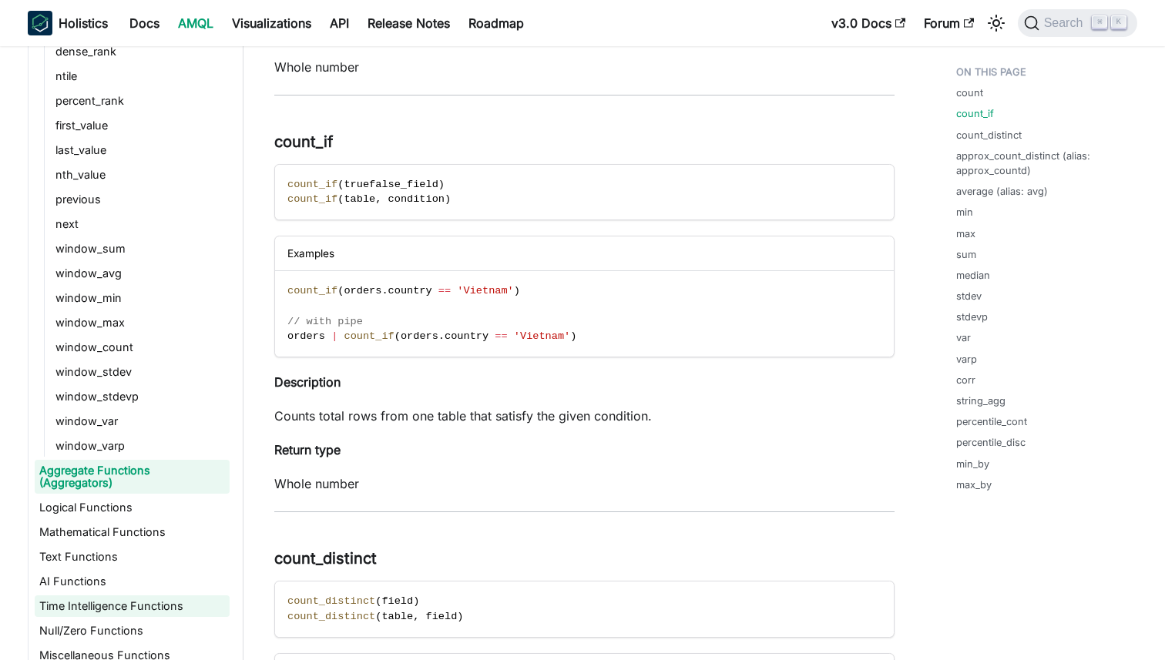
click at [100, 596] on link "Time Intelligence Functions" at bounding box center [132, 607] width 195 height 22
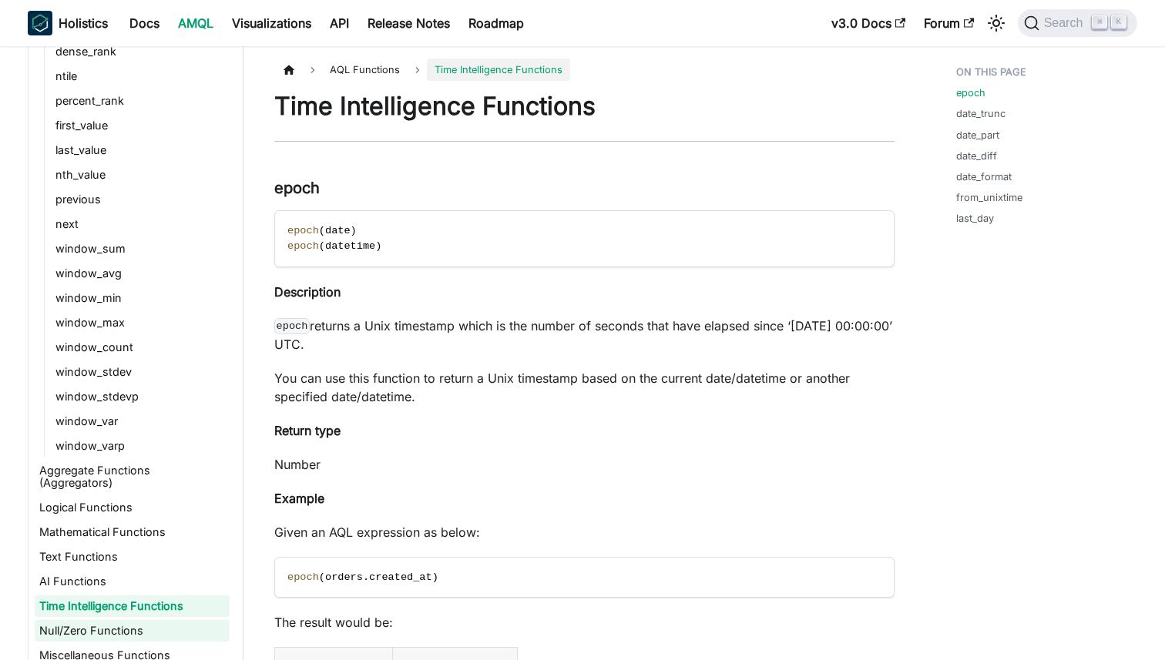
click at [99, 620] on link "Null/Zero Functions" at bounding box center [132, 631] width 195 height 22
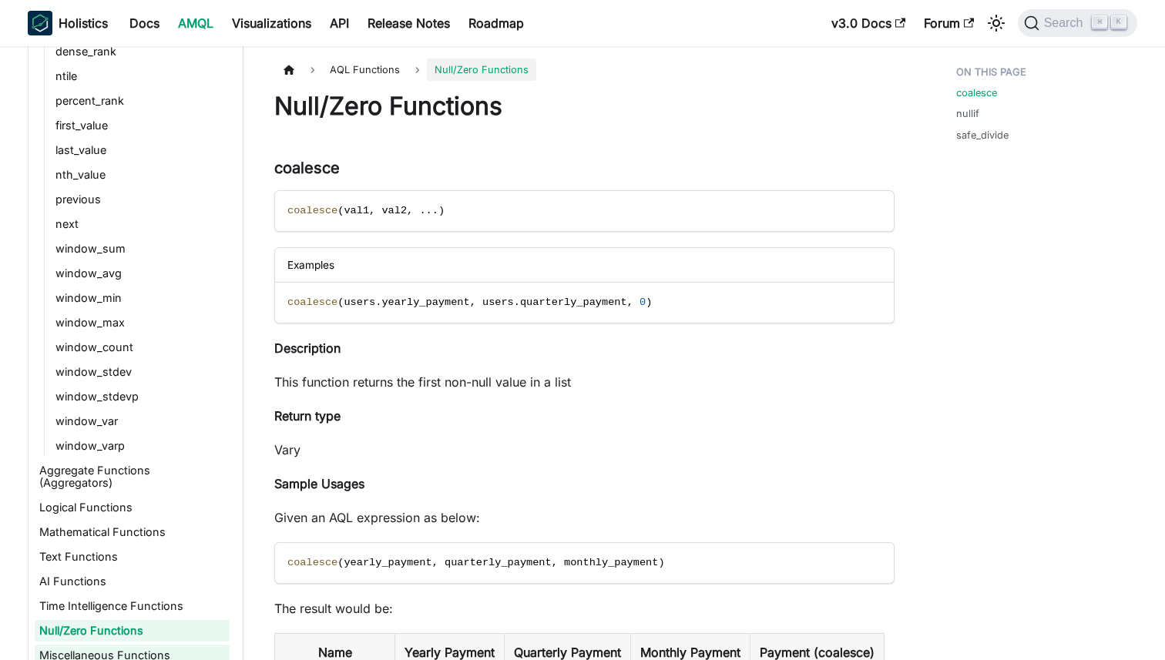
click at [102, 645] on link "Miscellaneous Functions" at bounding box center [132, 656] width 195 height 22
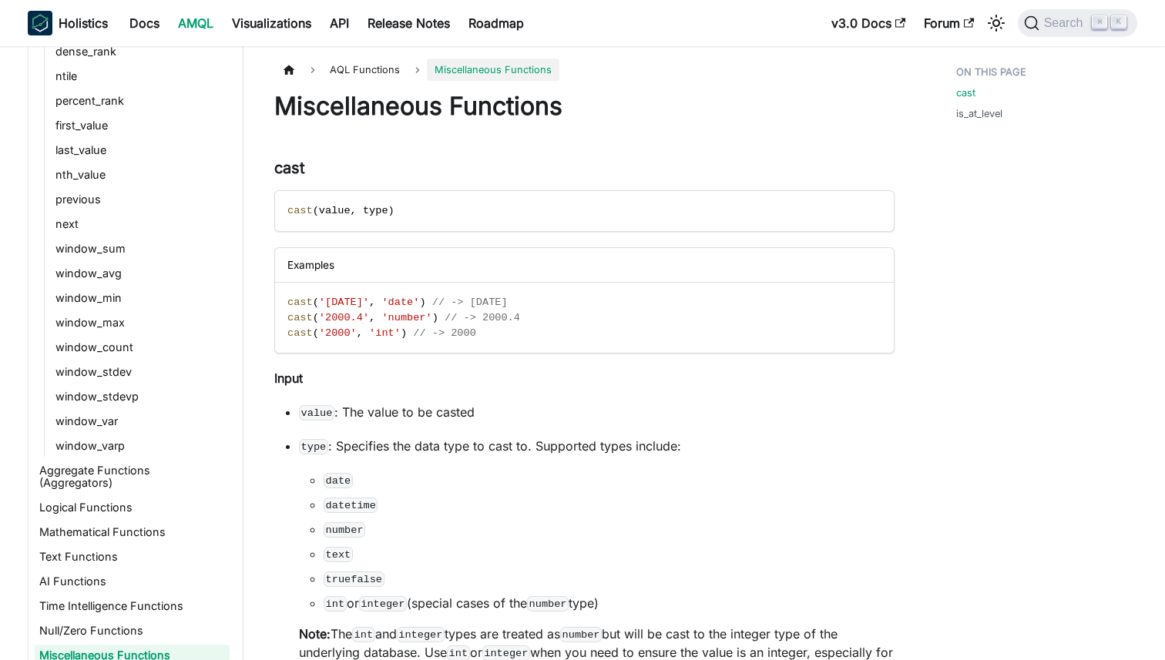
click at [240, 411] on nav "AMQL What is AMQL? Design Principles Better than YAML AML (Modeling Language) A…" at bounding box center [127, 353] width 231 height 614
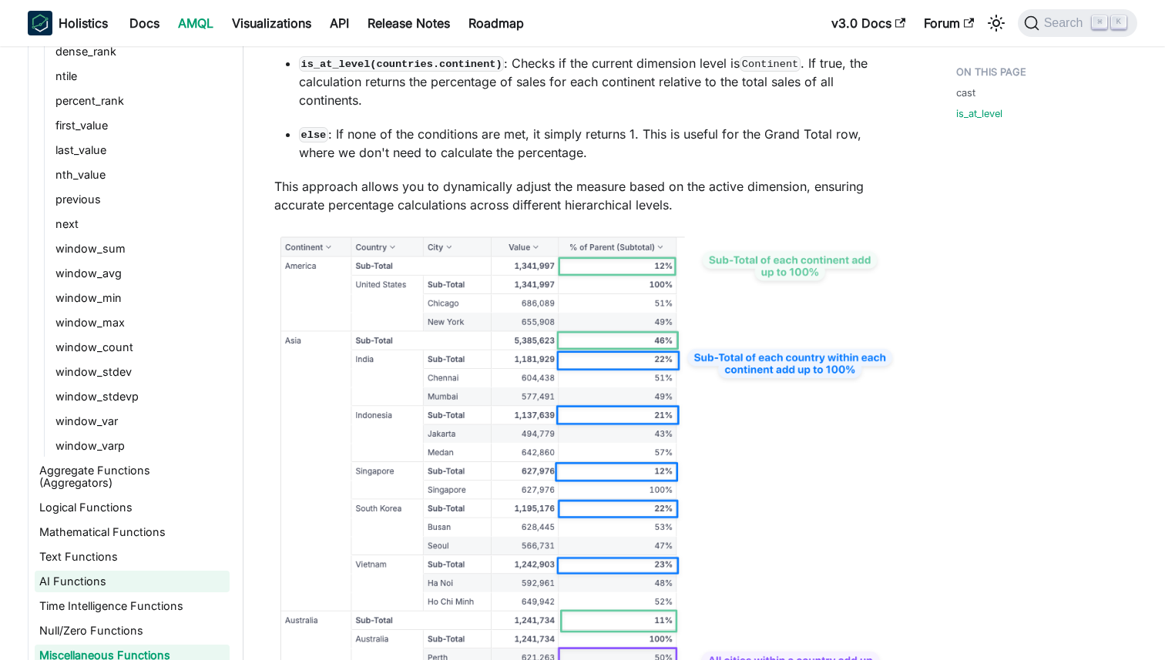
scroll to position [2415, 0]
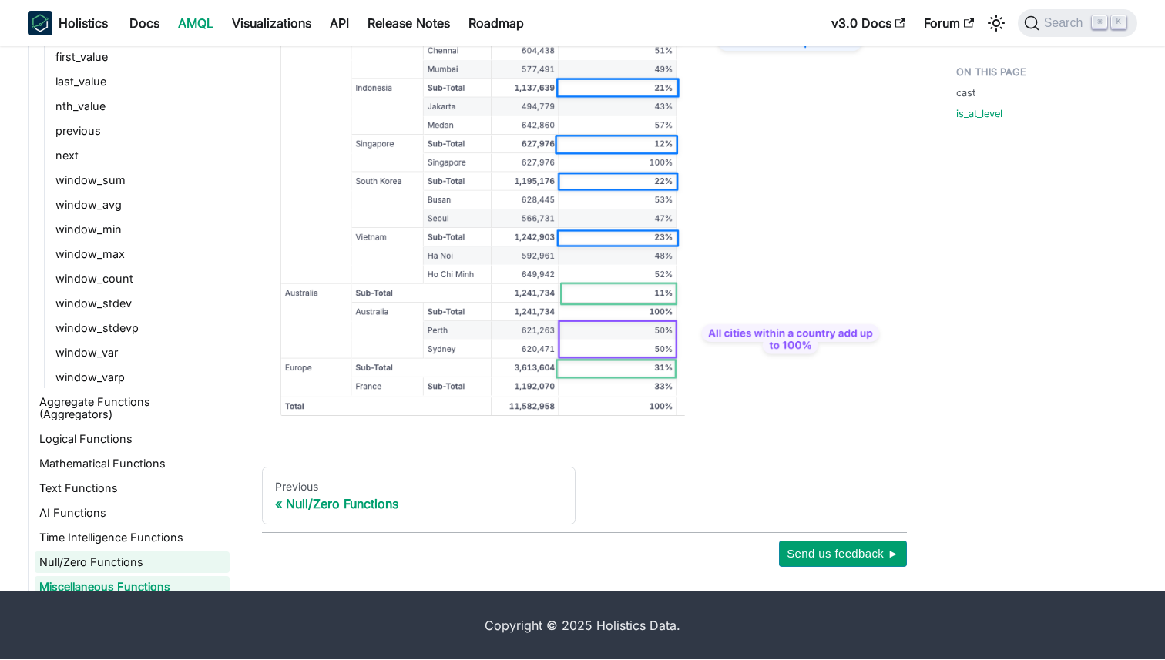
click at [102, 552] on link "Null/Zero Functions" at bounding box center [132, 563] width 195 height 22
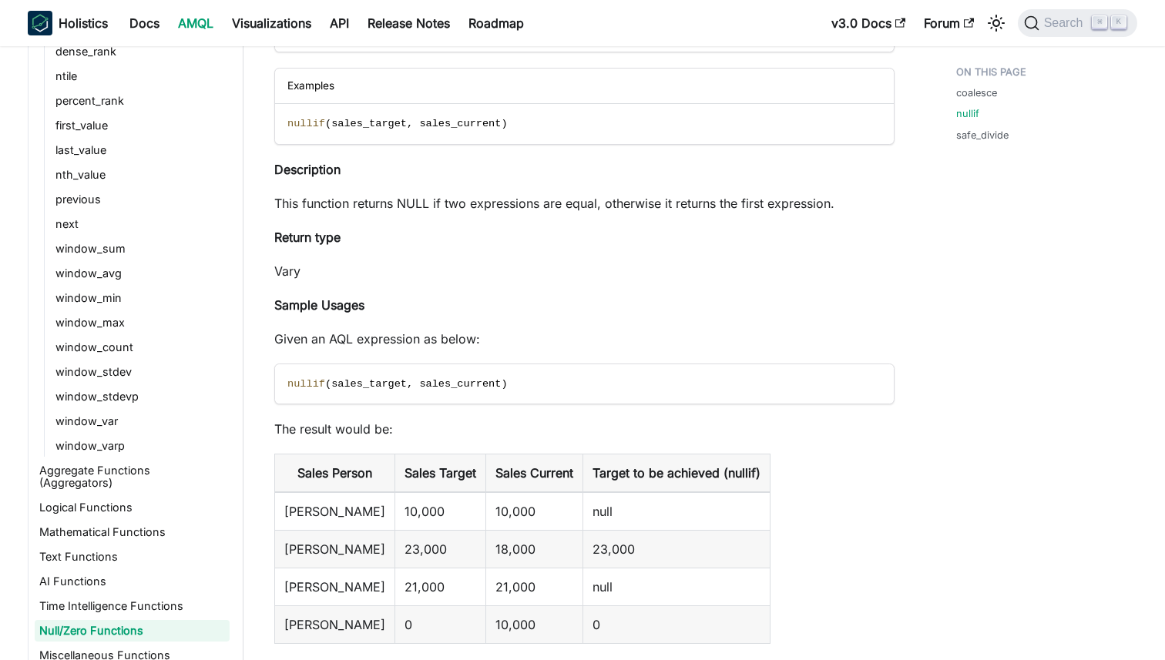
scroll to position [889, 0]
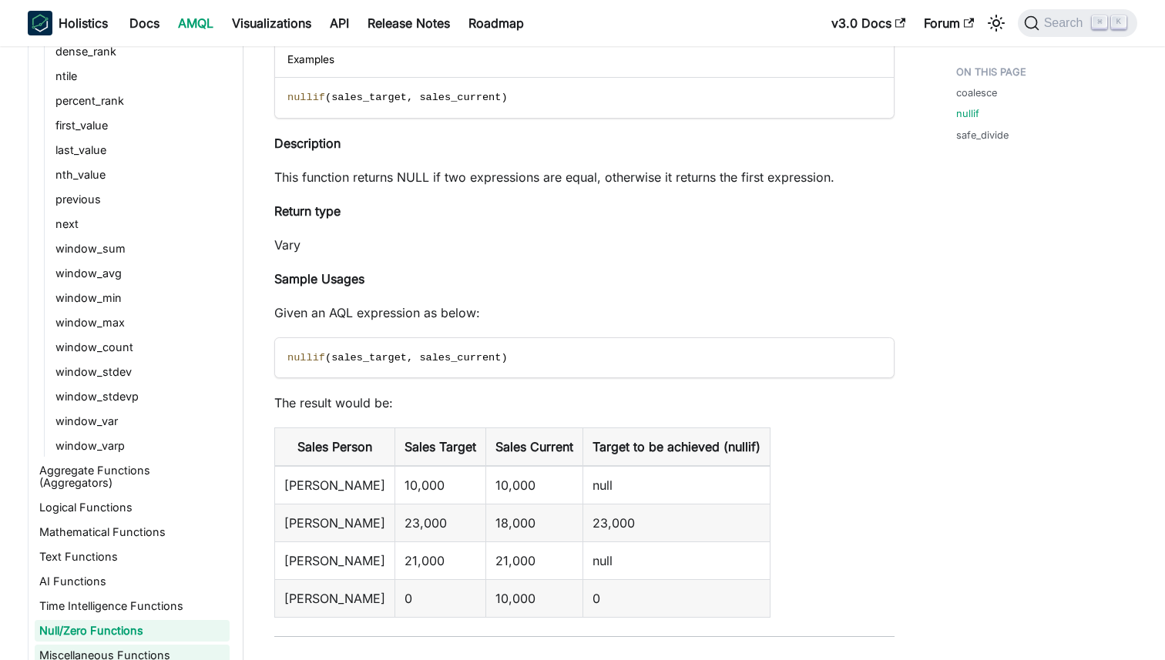
click at [96, 645] on link "Miscellaneous Functions" at bounding box center [132, 656] width 195 height 22
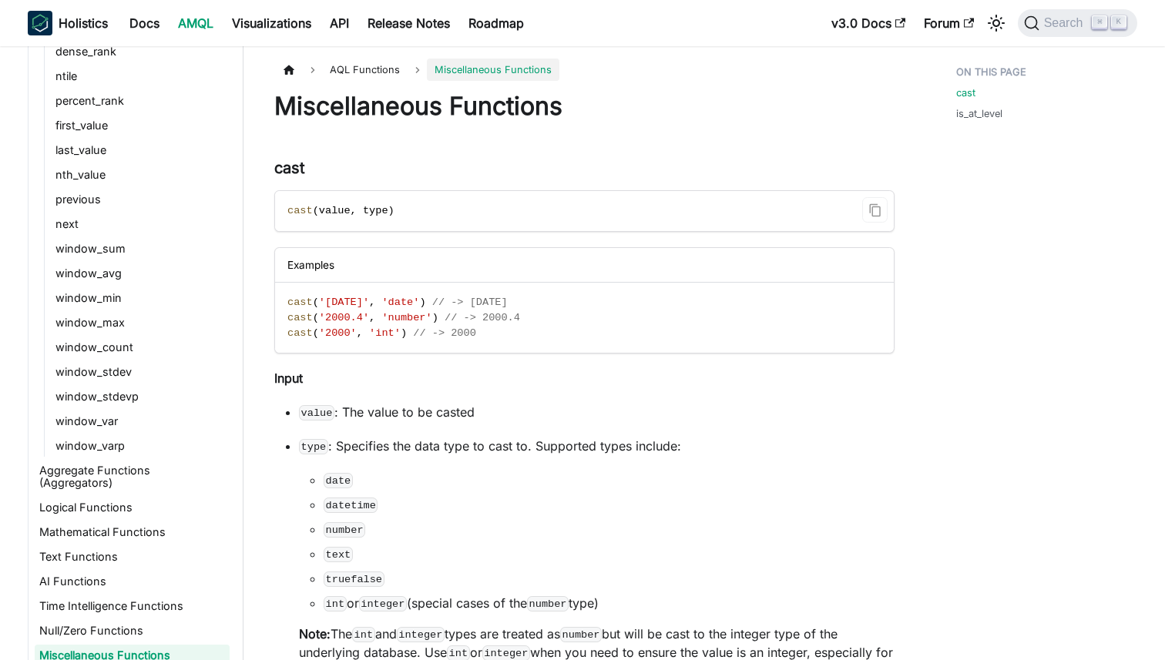
click at [300, 212] on span "cast" at bounding box center [299, 211] width 25 height 12
copy span "cast"
click at [1044, 18] on span "Search" at bounding box center [1066, 23] width 53 height 14
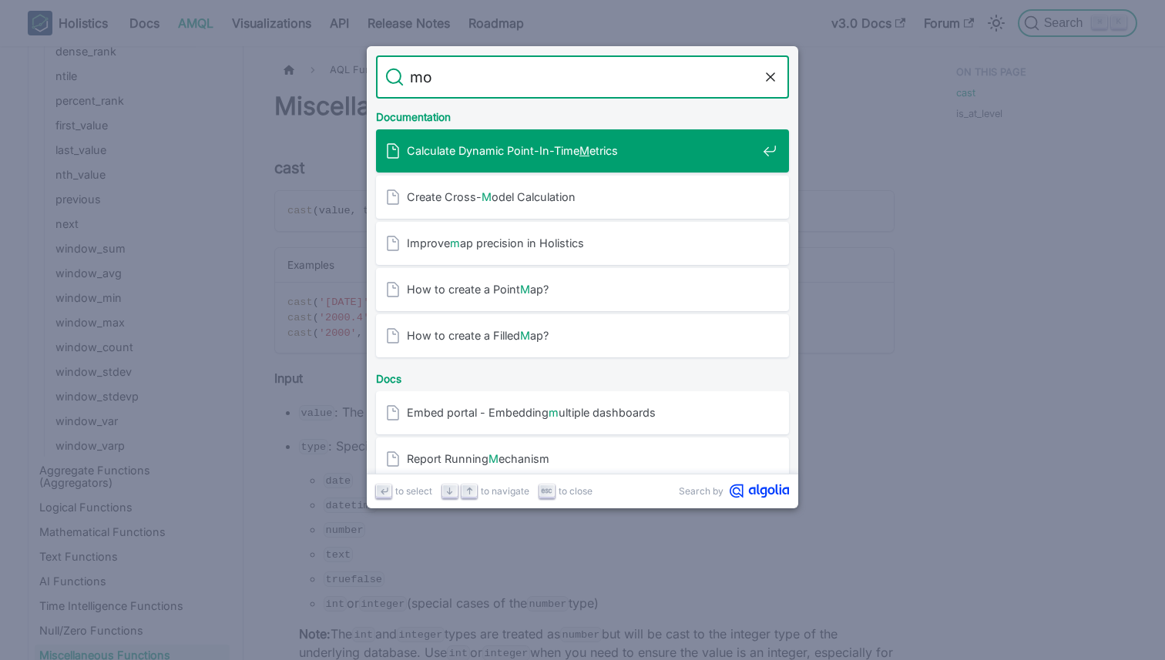
type input "mod"
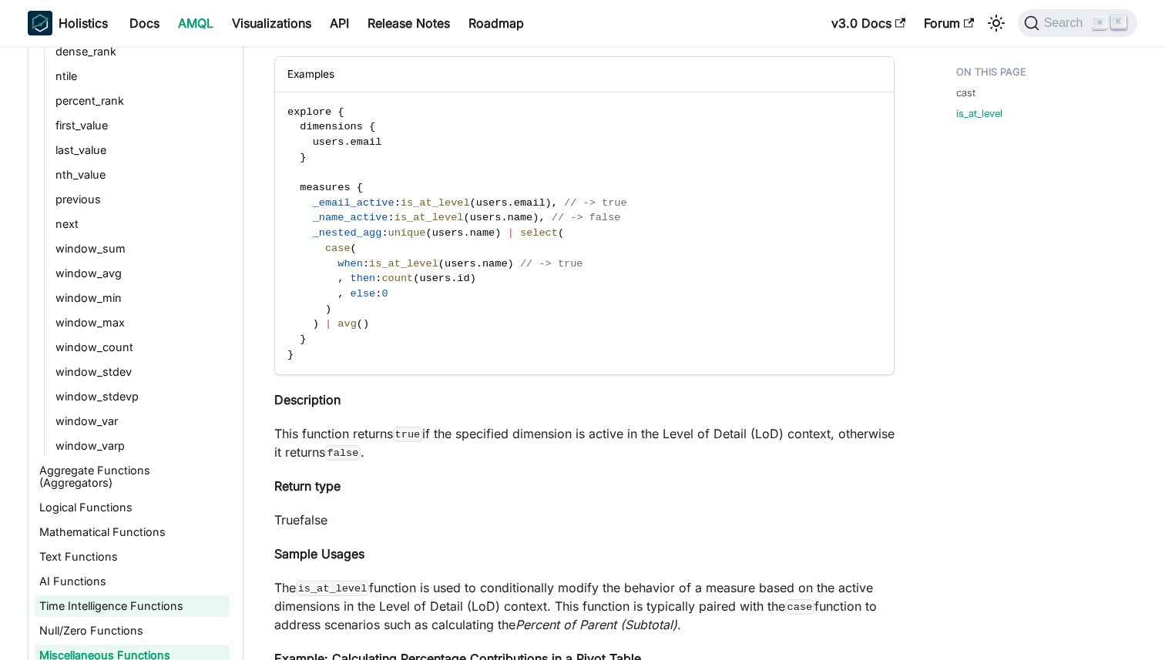
scroll to position [829, 0]
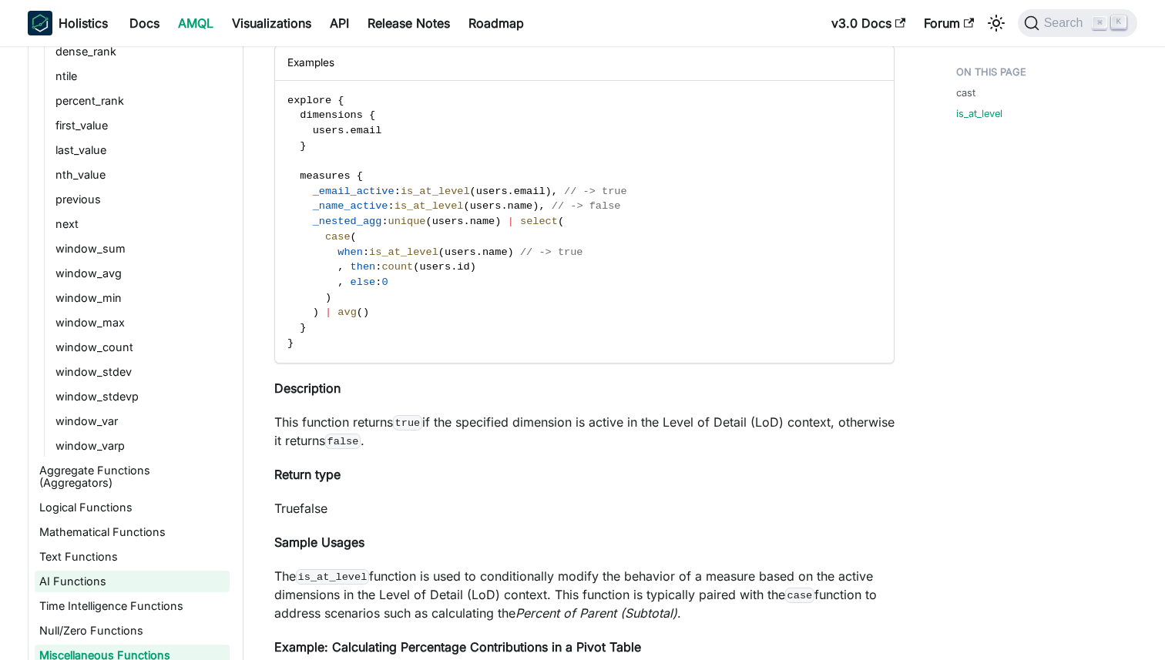
click at [116, 571] on link "AI Functions" at bounding box center [132, 582] width 195 height 22
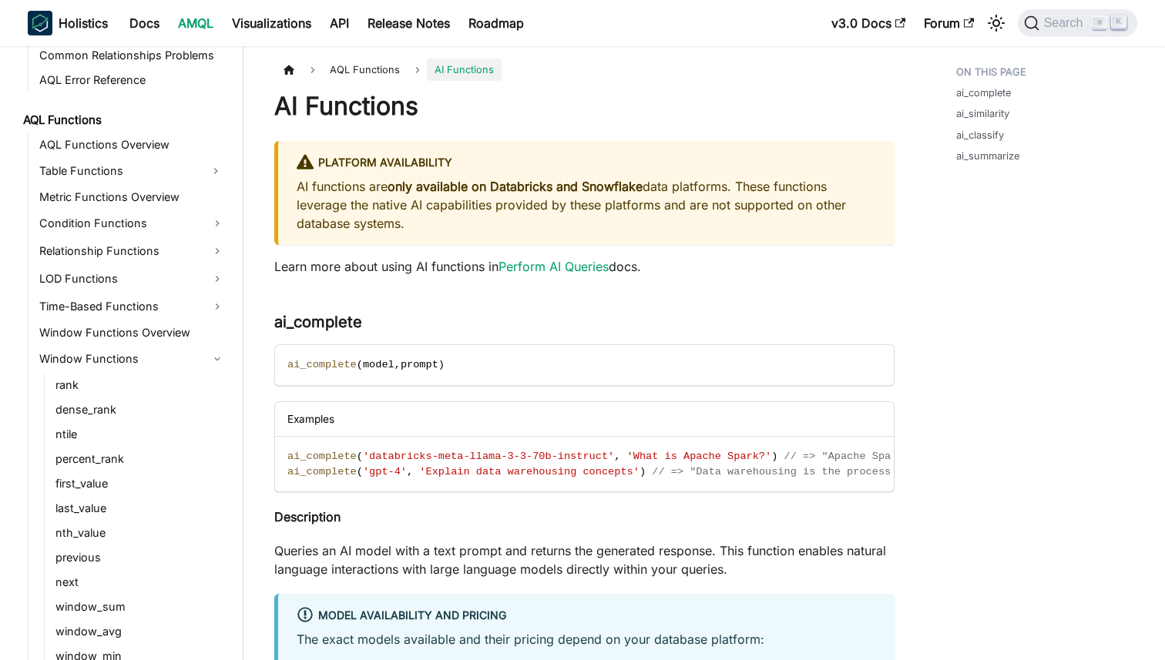
scroll to position [1097, 0]
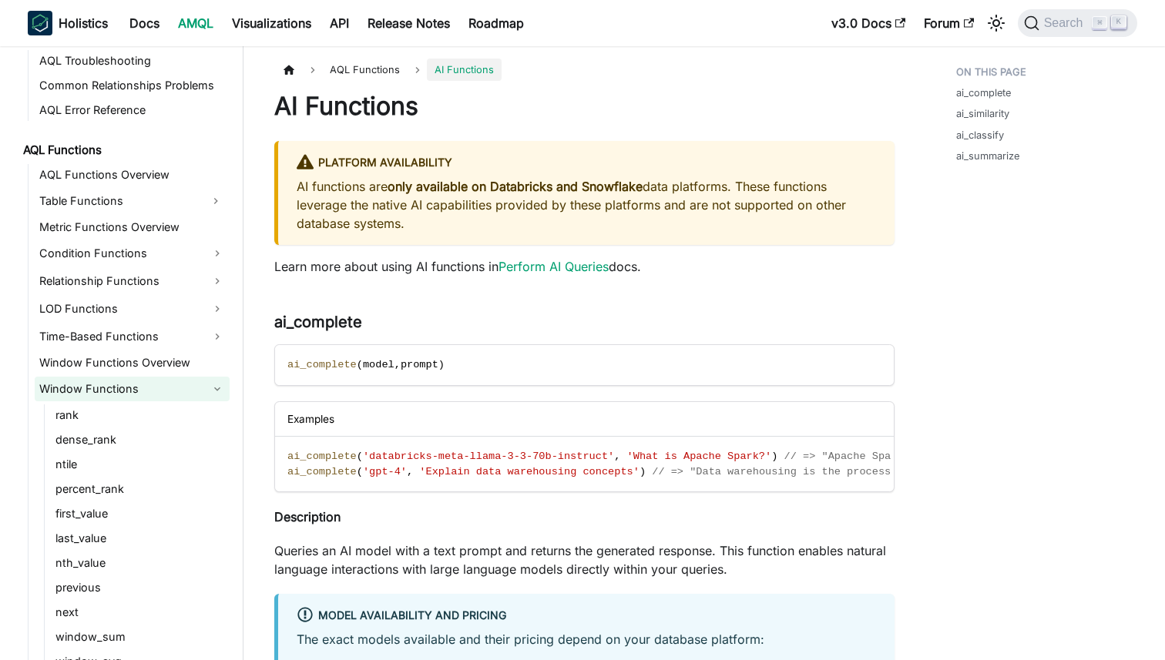
click at [124, 390] on link "Window Functions" at bounding box center [132, 389] width 195 height 25
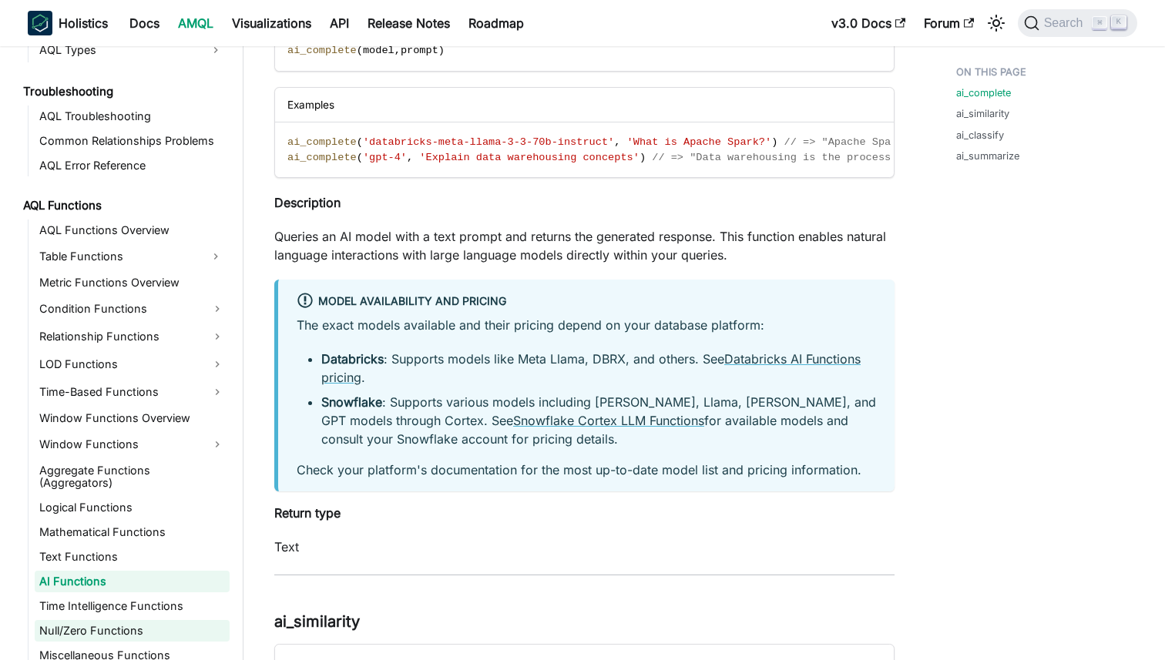
scroll to position [318, 0]
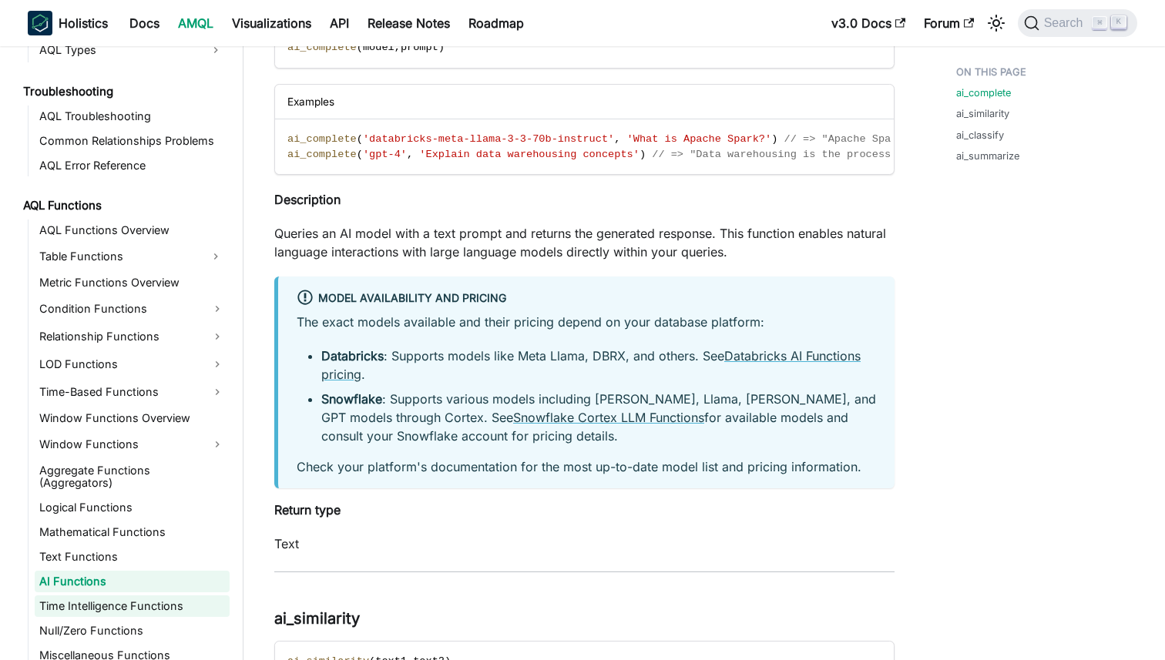
click at [107, 600] on link "Time Intelligence Functions" at bounding box center [132, 607] width 195 height 22
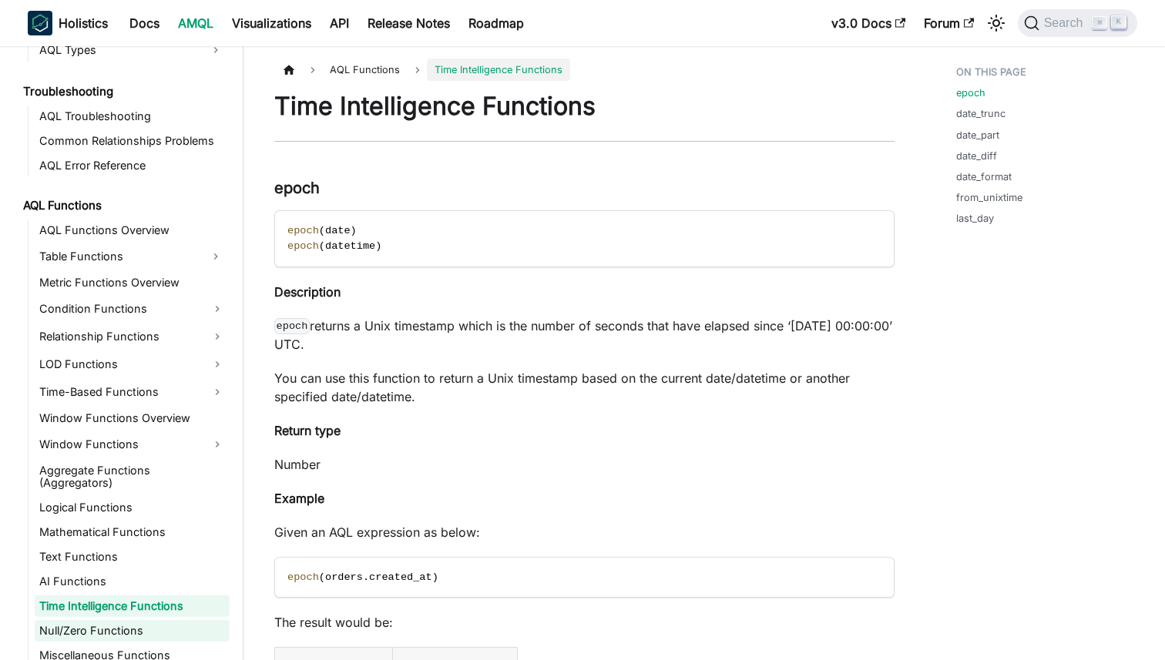
click at [106, 620] on link "Null/Zero Functions" at bounding box center [132, 631] width 195 height 22
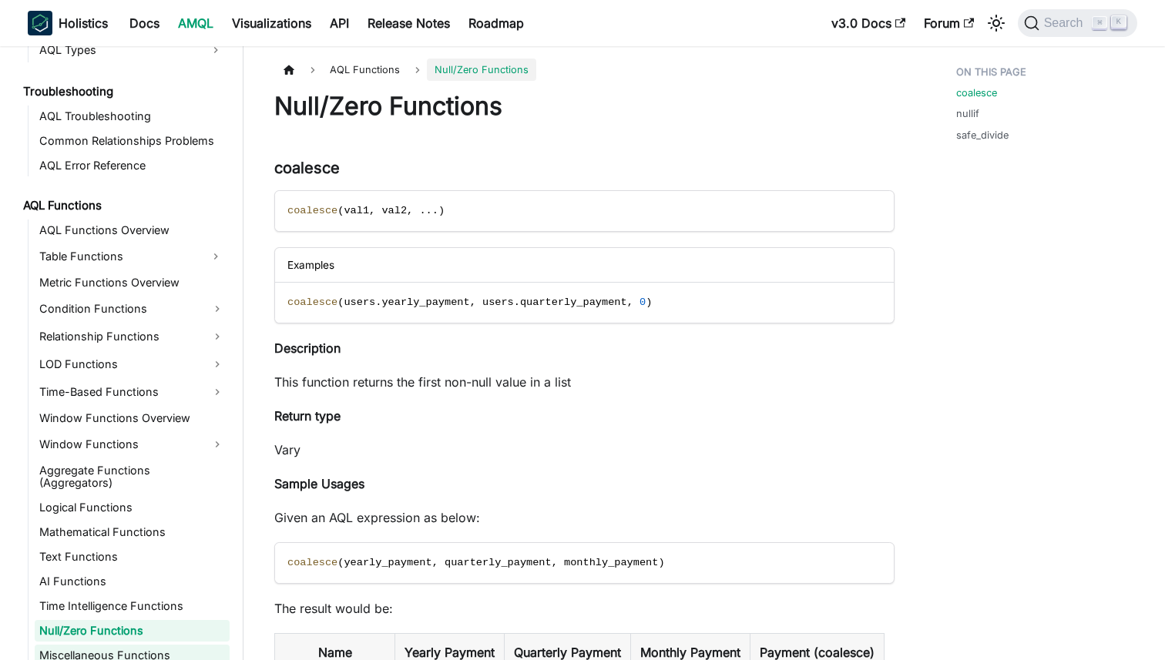
click at [105, 645] on link "Miscellaneous Functions" at bounding box center [132, 656] width 195 height 22
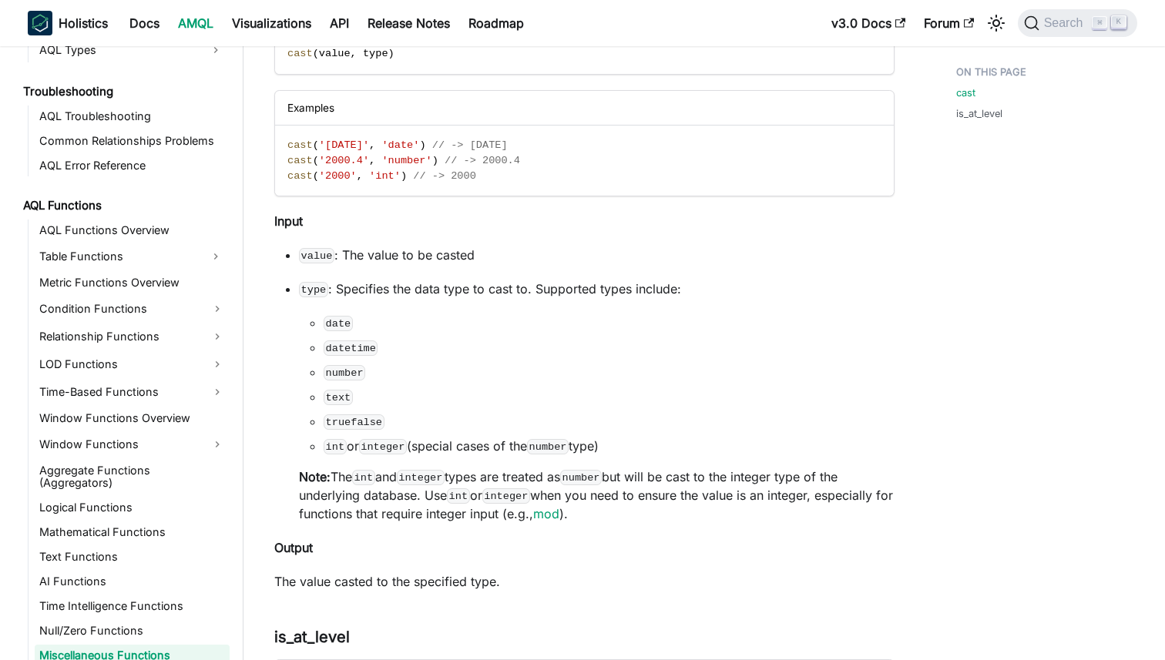
scroll to position [285, 0]
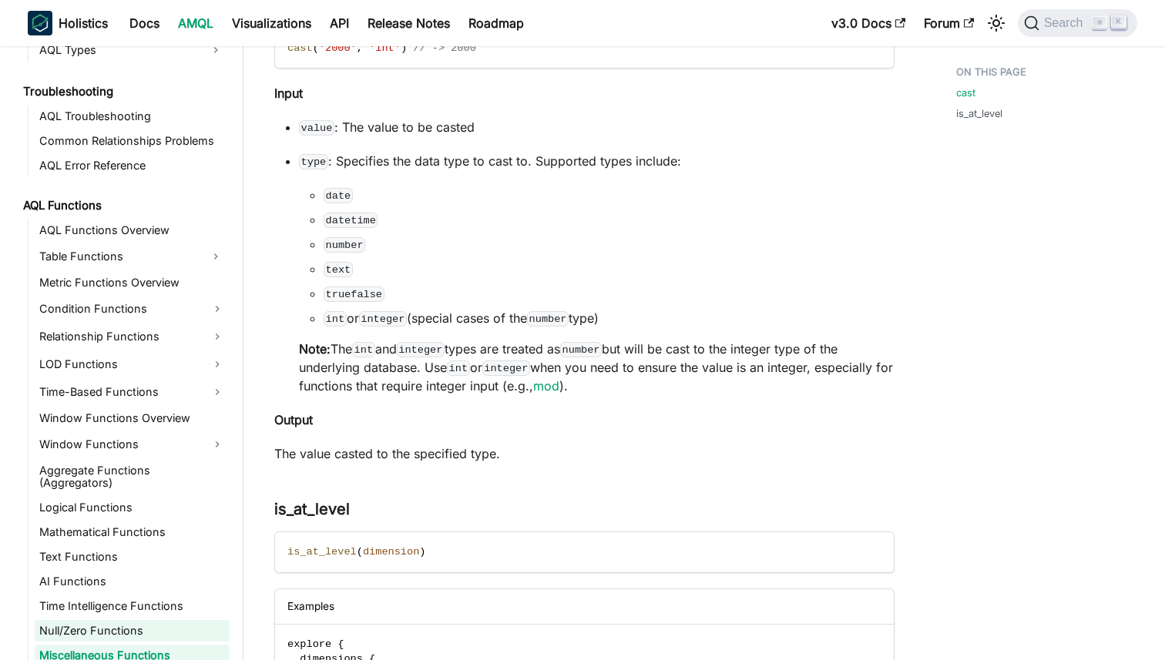
click at [136, 620] on link "Null/Zero Functions" at bounding box center [132, 631] width 195 height 22
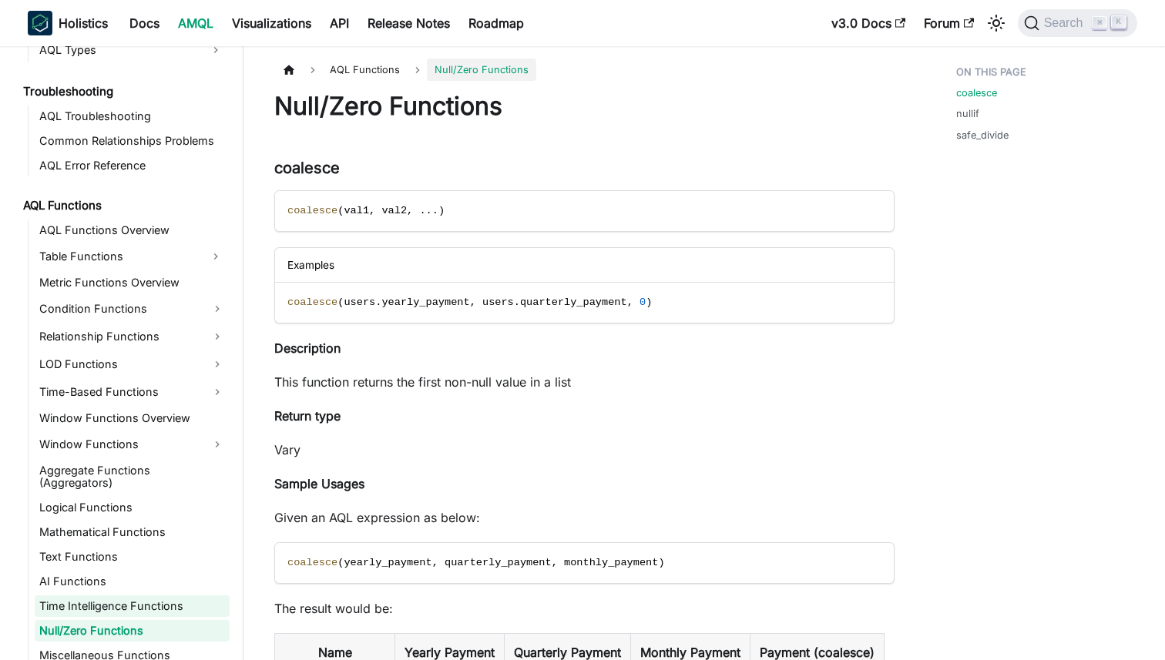
click at [136, 596] on link "Time Intelligence Functions" at bounding box center [132, 607] width 195 height 22
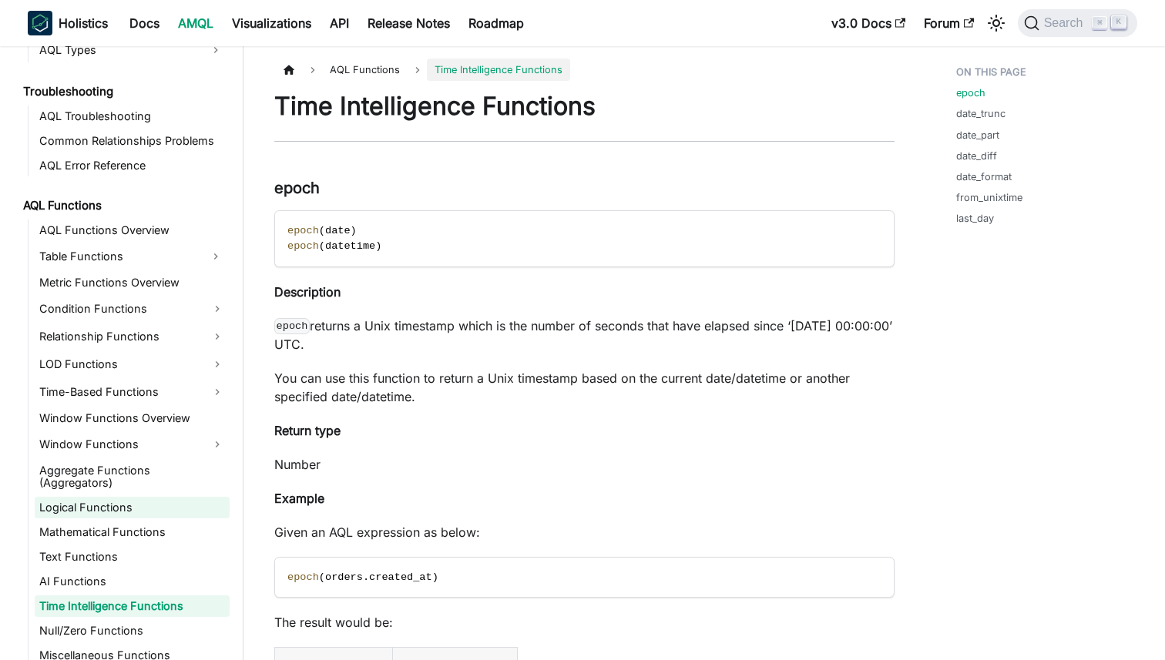
click at [101, 503] on link "Logical Functions" at bounding box center [132, 508] width 195 height 22
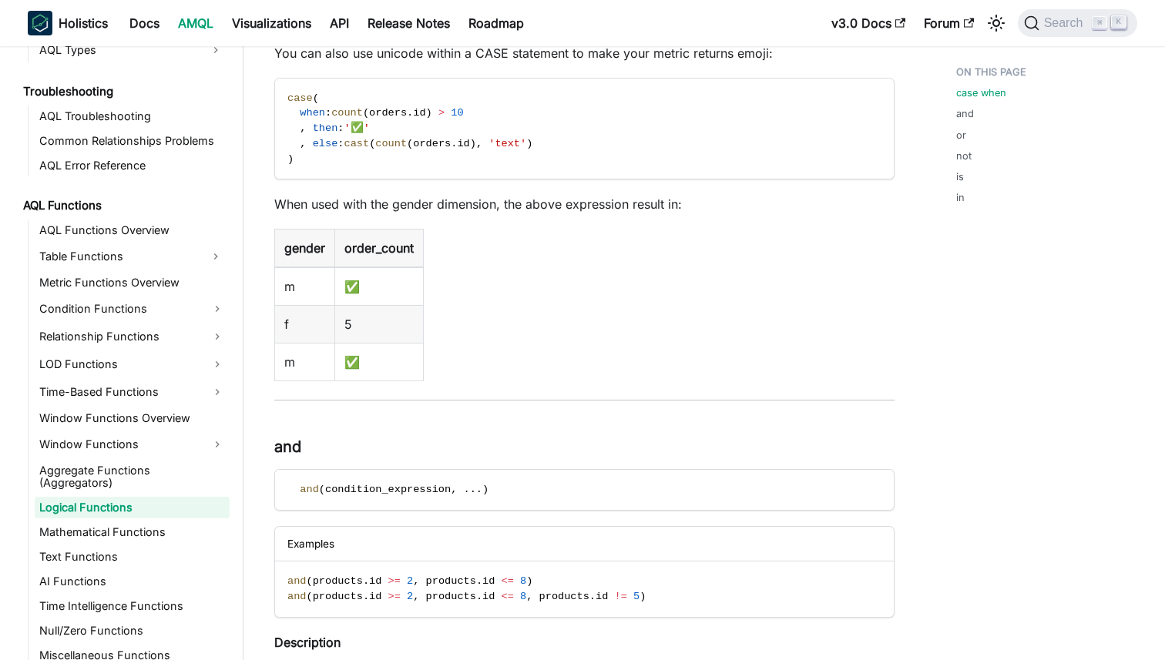
scroll to position [1093, 0]
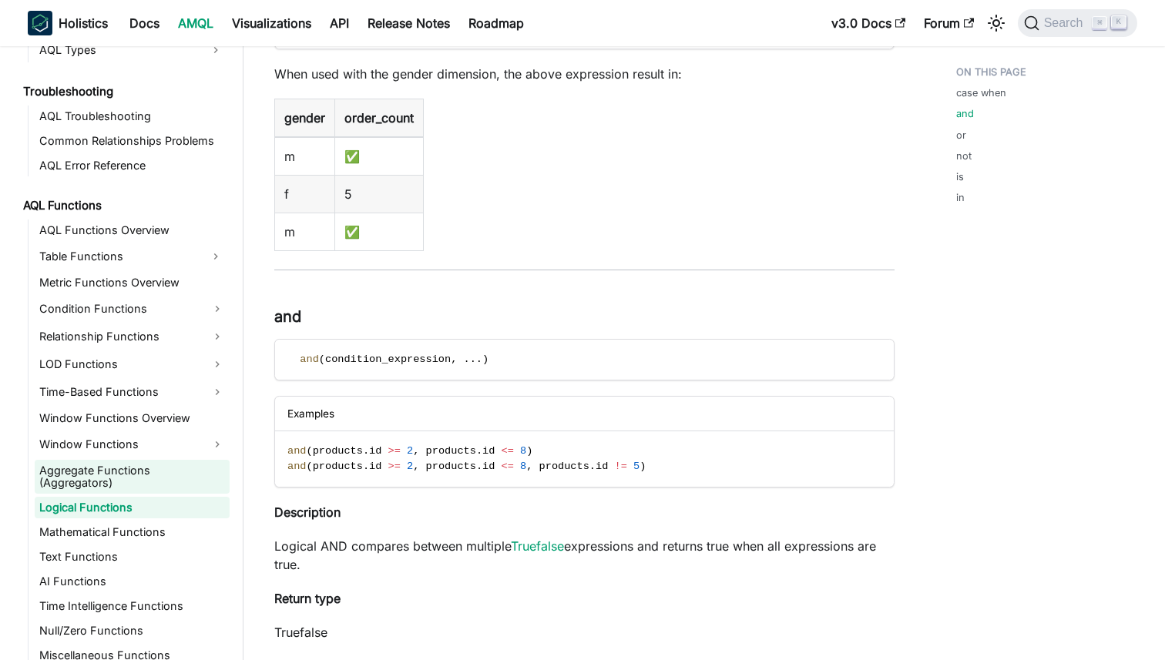
click at [136, 473] on link "Aggregate Functions (Aggregators)" at bounding box center [132, 477] width 195 height 34
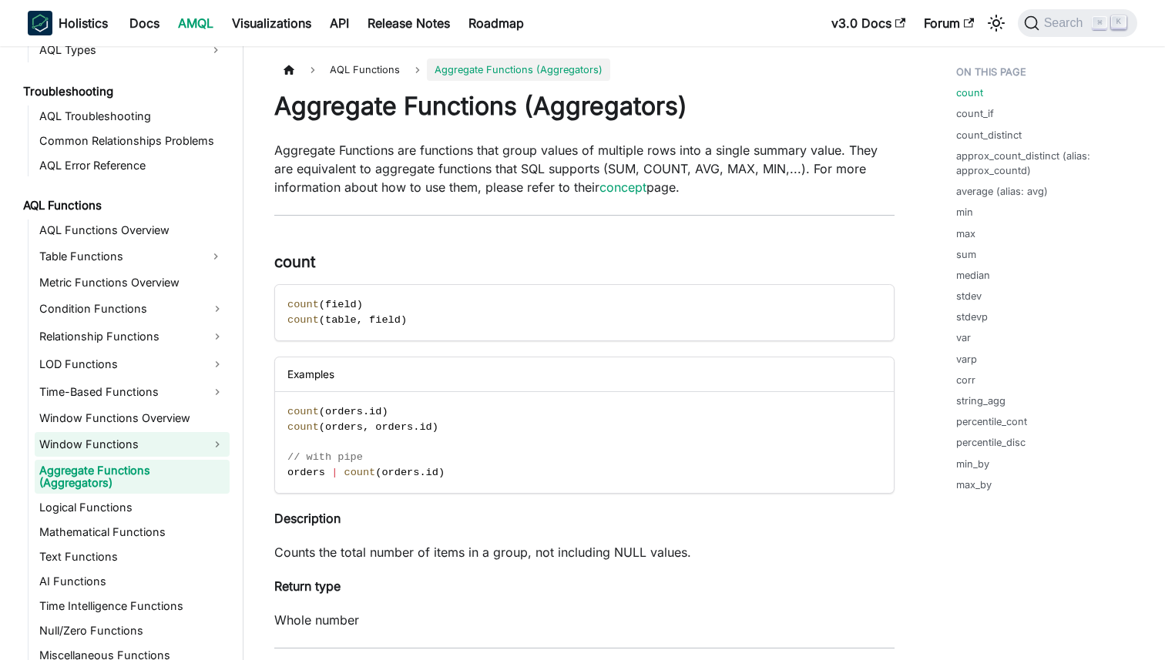
click at [126, 452] on link "Window Functions" at bounding box center [132, 444] width 195 height 25
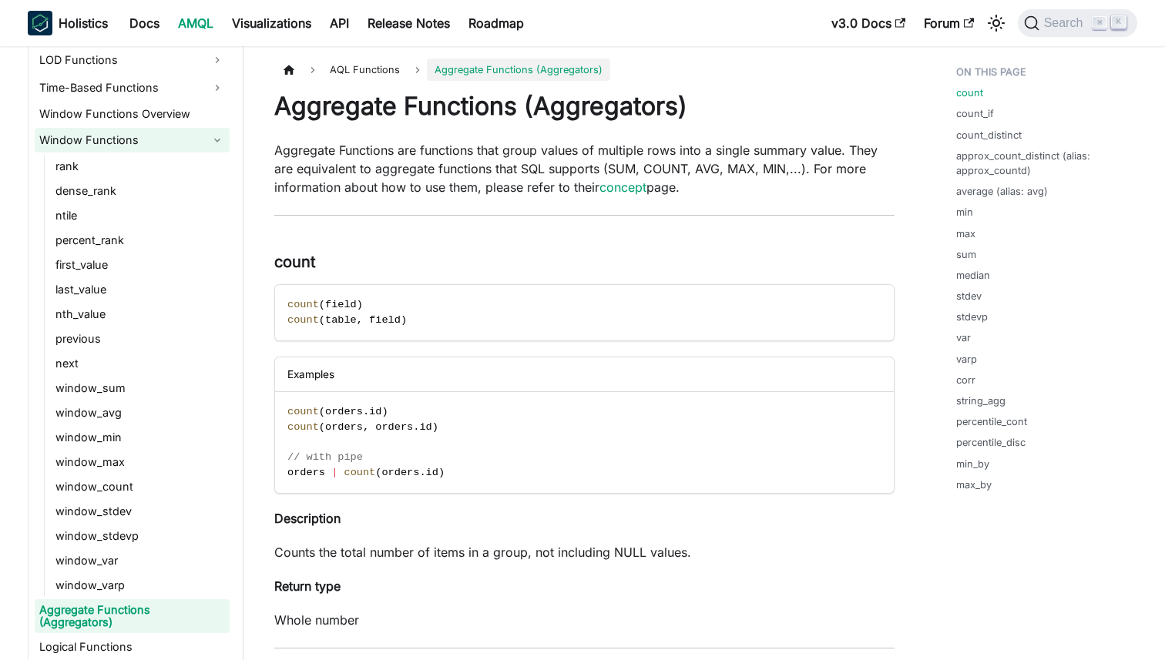
scroll to position [1485, 0]
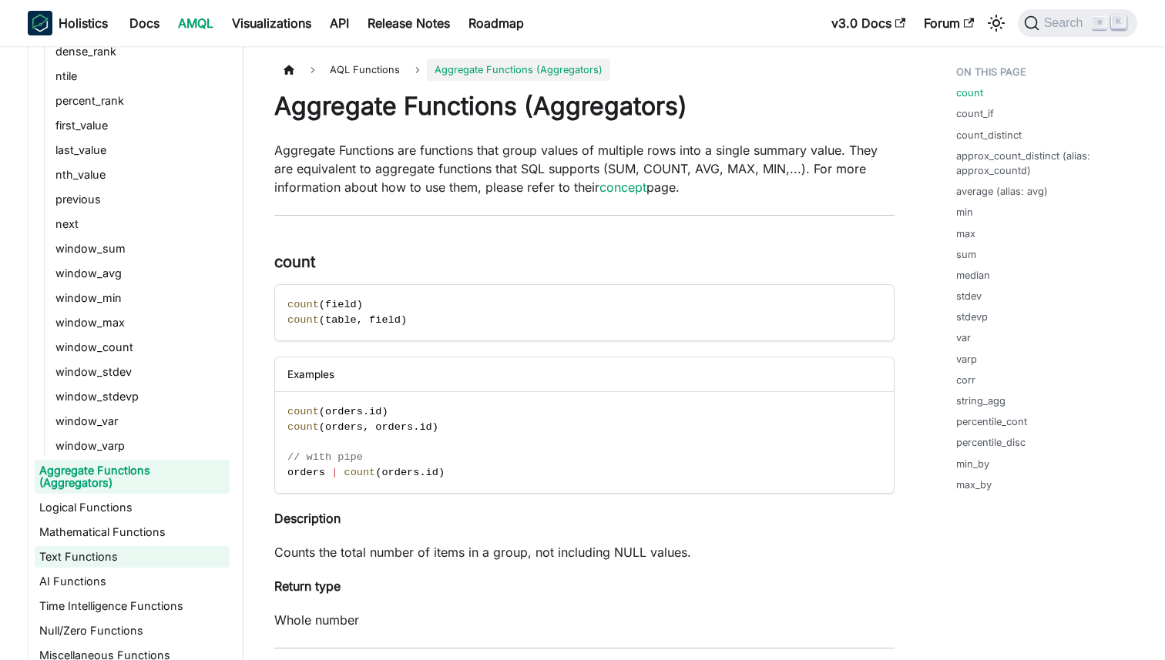
click at [94, 533] on ul "AQL Functions Overview Table Functions Metric Functions Overview Condition Func…" at bounding box center [129, 221] width 202 height 891
click at [94, 523] on link "Mathematical Functions" at bounding box center [132, 533] width 195 height 22
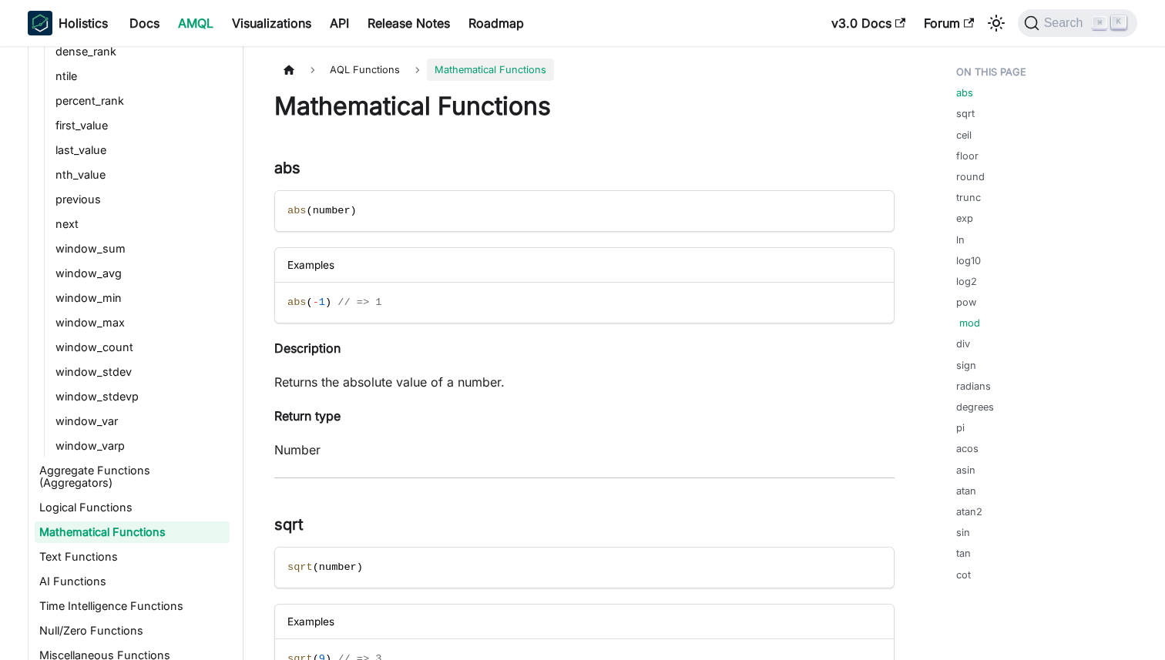
click at [962, 317] on link "mod" at bounding box center [970, 323] width 21 height 15
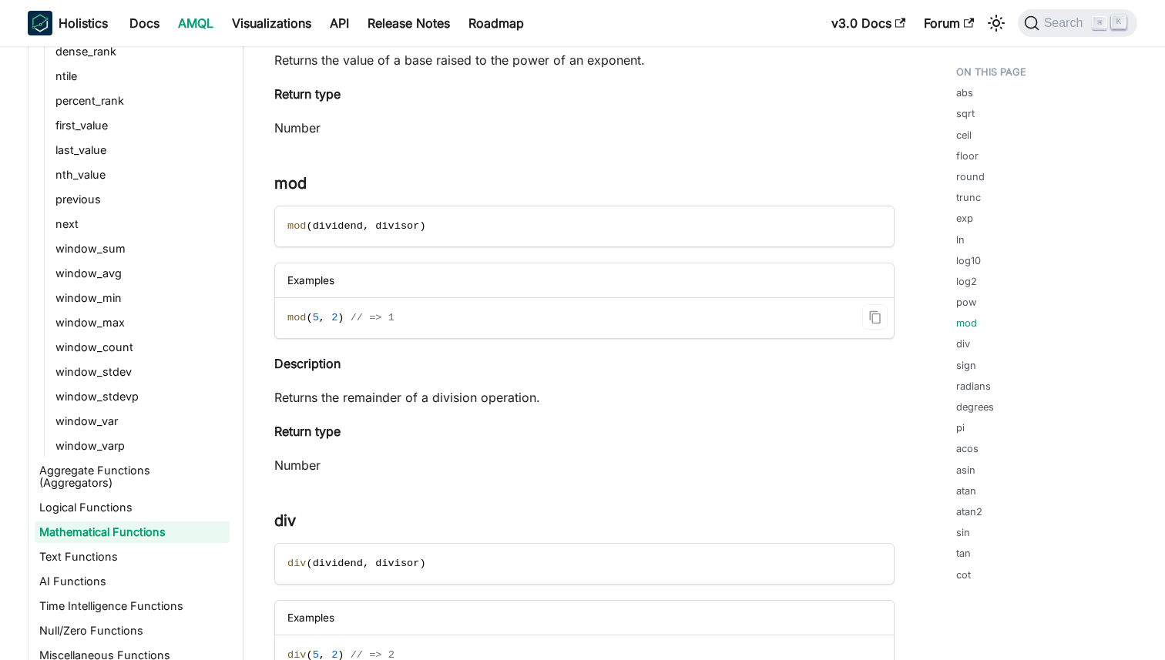
scroll to position [3938, 0]
drag, startPoint x: 445, startPoint y: 230, endPoint x: 281, endPoint y: 230, distance: 164.9
click at [281, 230] on code "mod ( dividend , divisor )" at bounding box center [583, 226] width 617 height 40
copy span "mod ( dividend , divisor )"
